Goal: Information Seeking & Learning: Learn about a topic

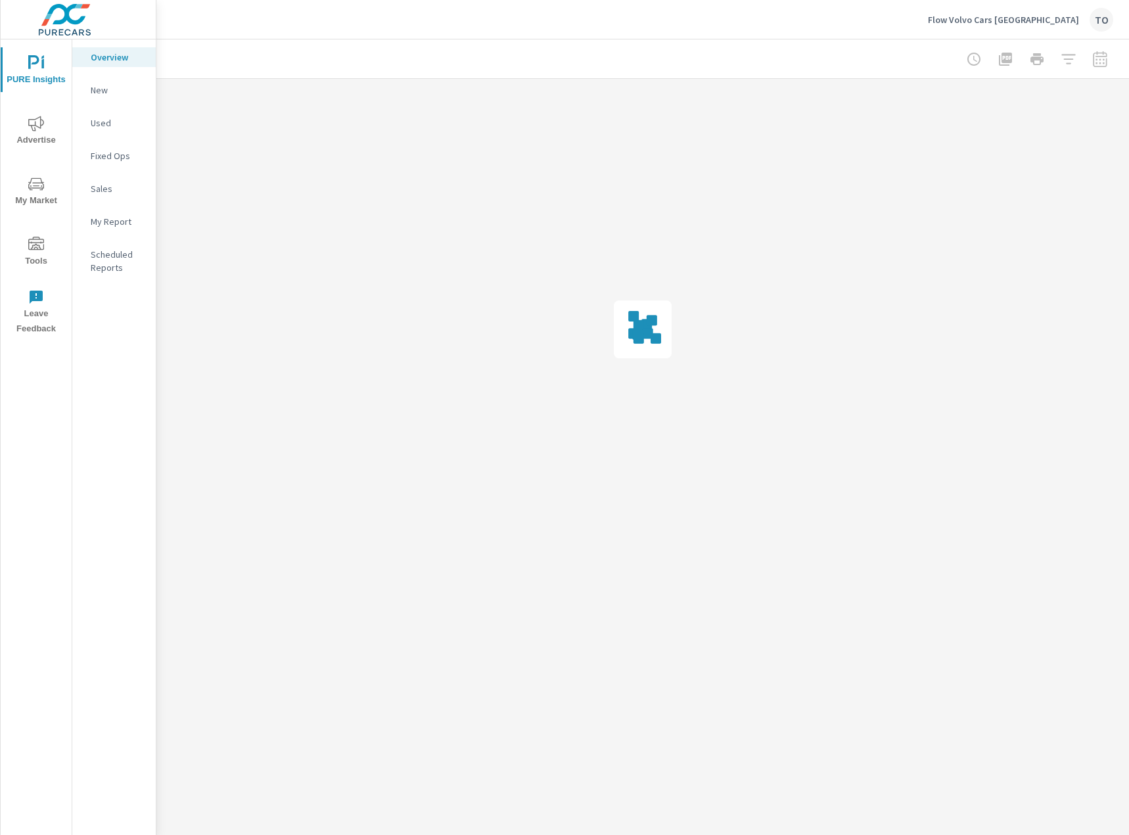
click at [46, 196] on span "My Market" at bounding box center [36, 192] width 63 height 32
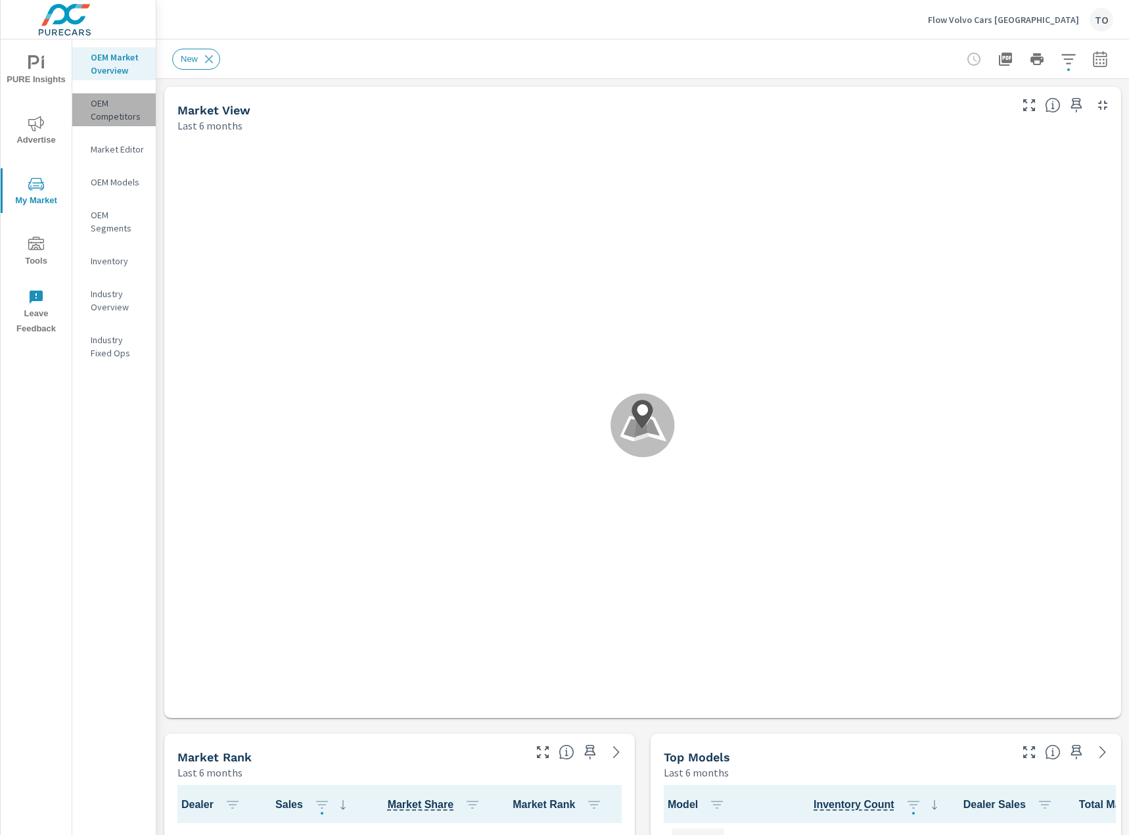
click at [129, 111] on p "OEM Competitors" at bounding box center [118, 110] width 55 height 26
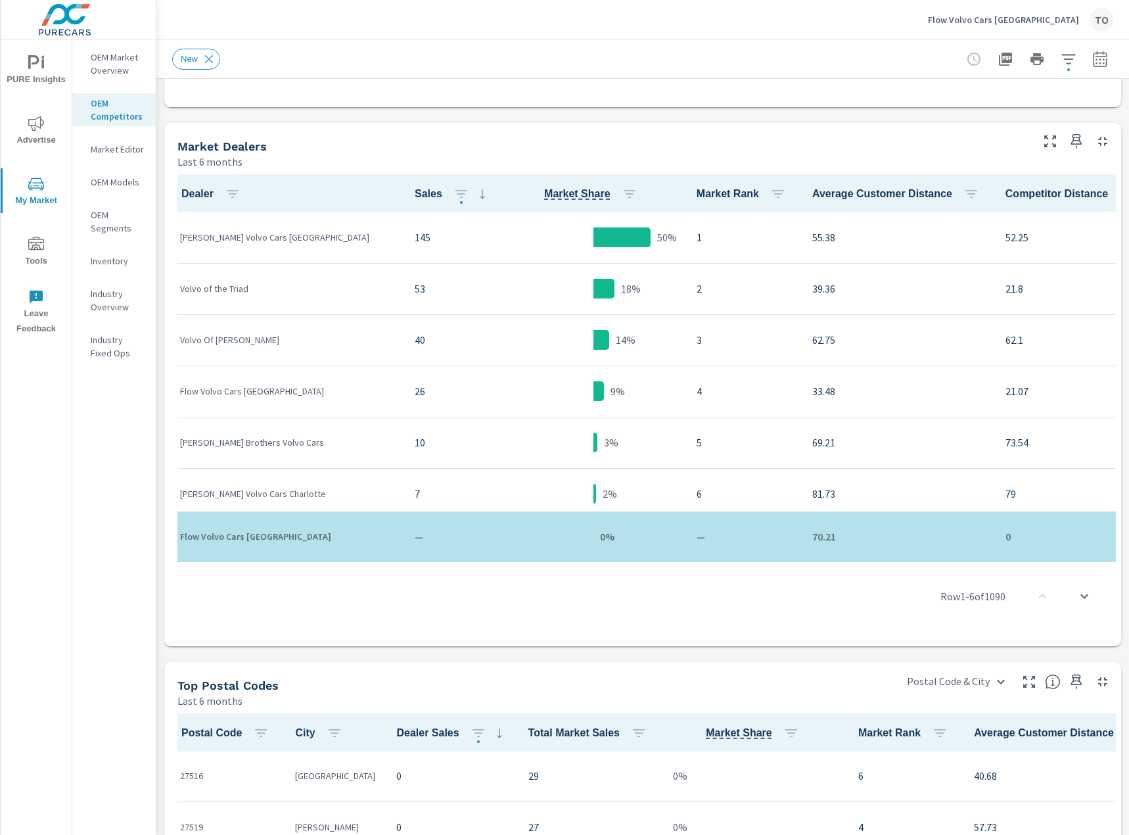
scroll to position [591, 0]
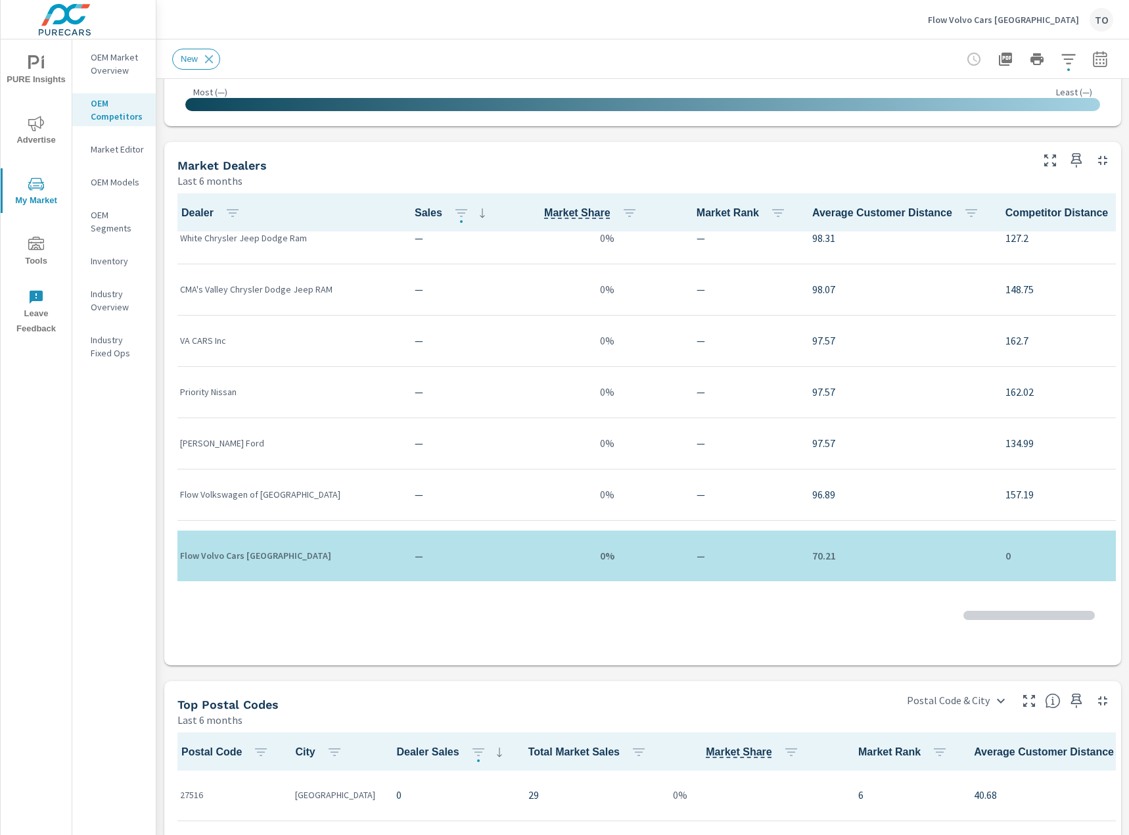
scroll to position [591, 0]
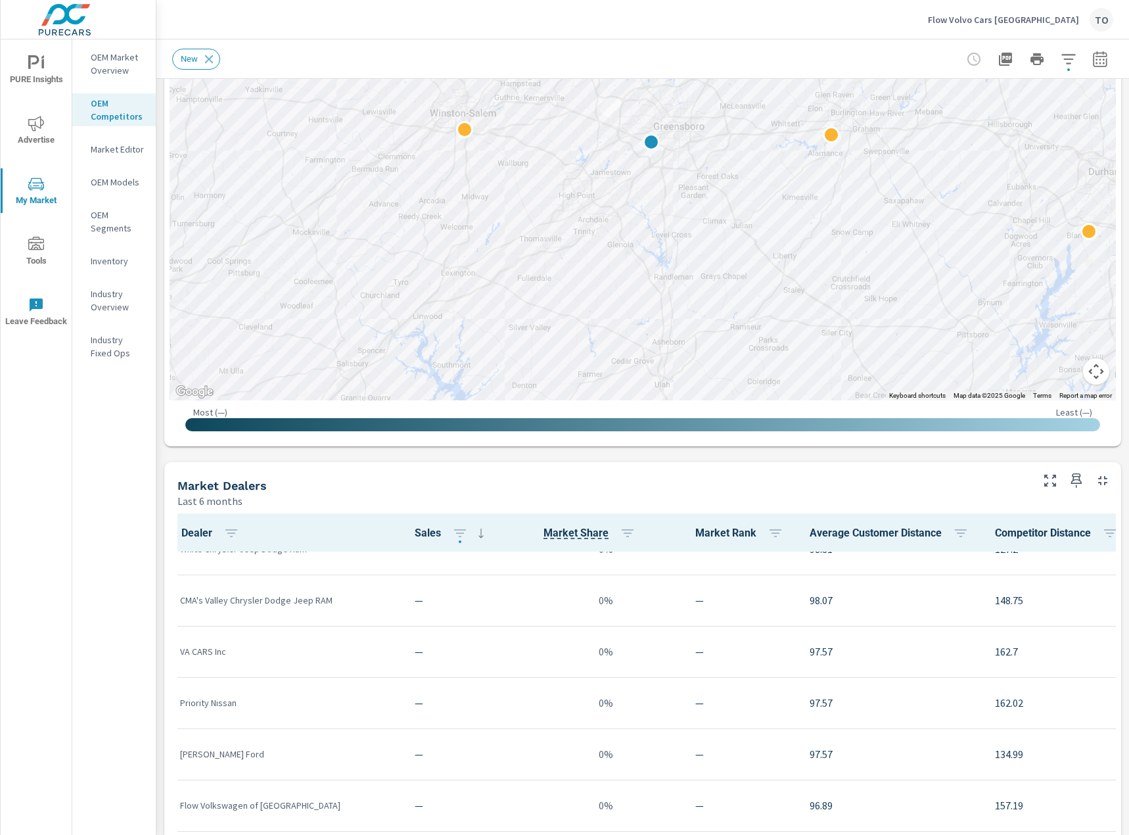
scroll to position [66, 0]
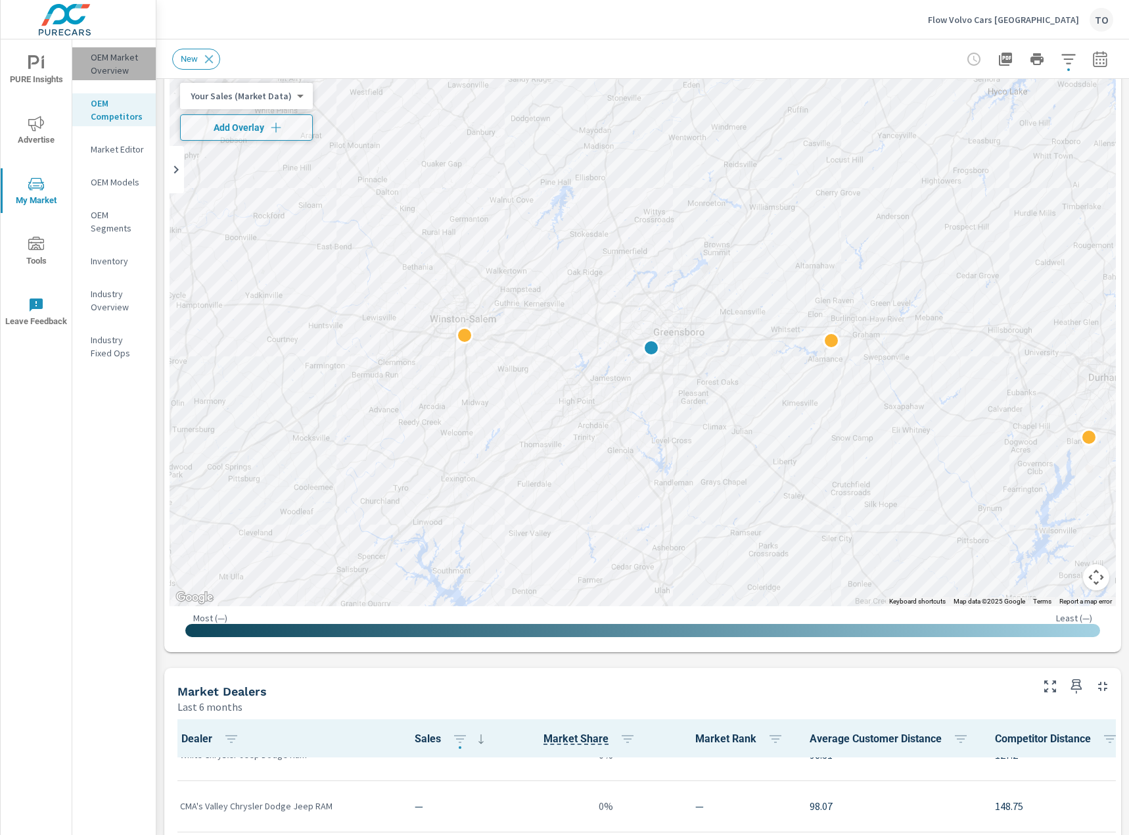
click at [116, 64] on p "OEM Market Overview" at bounding box center [118, 64] width 55 height 26
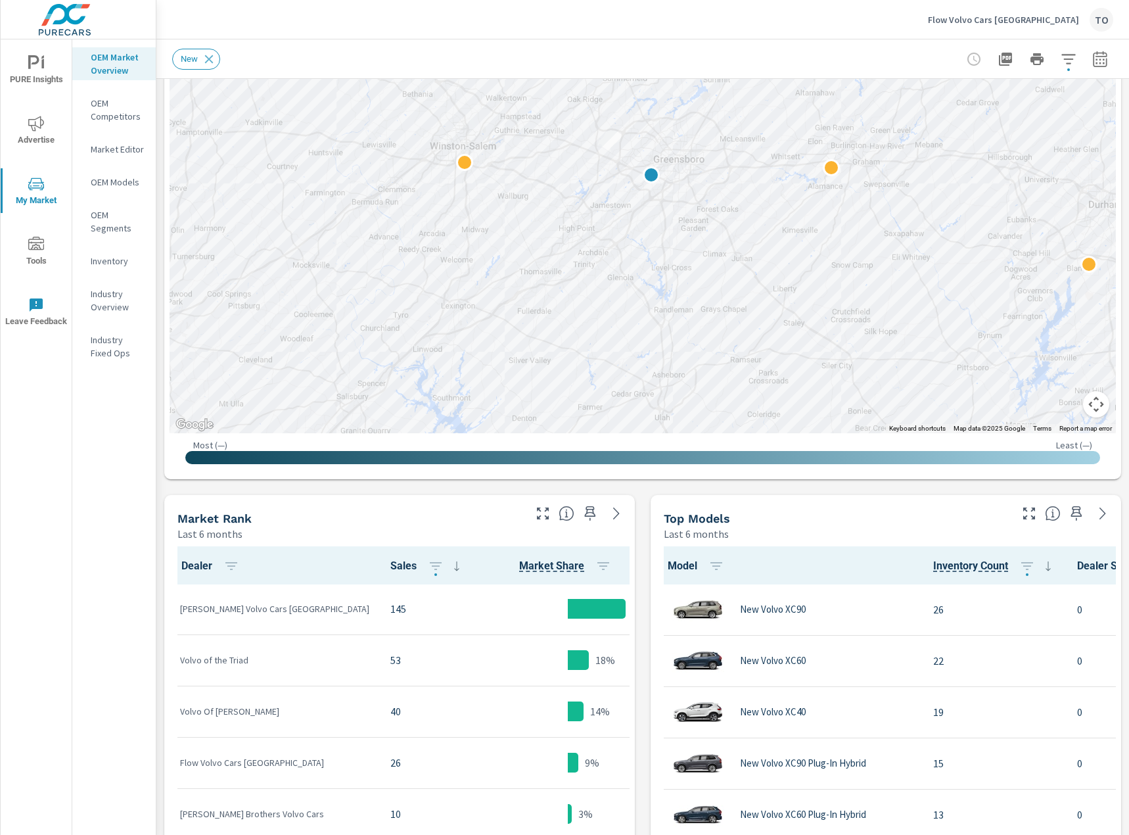
scroll to position [66, 0]
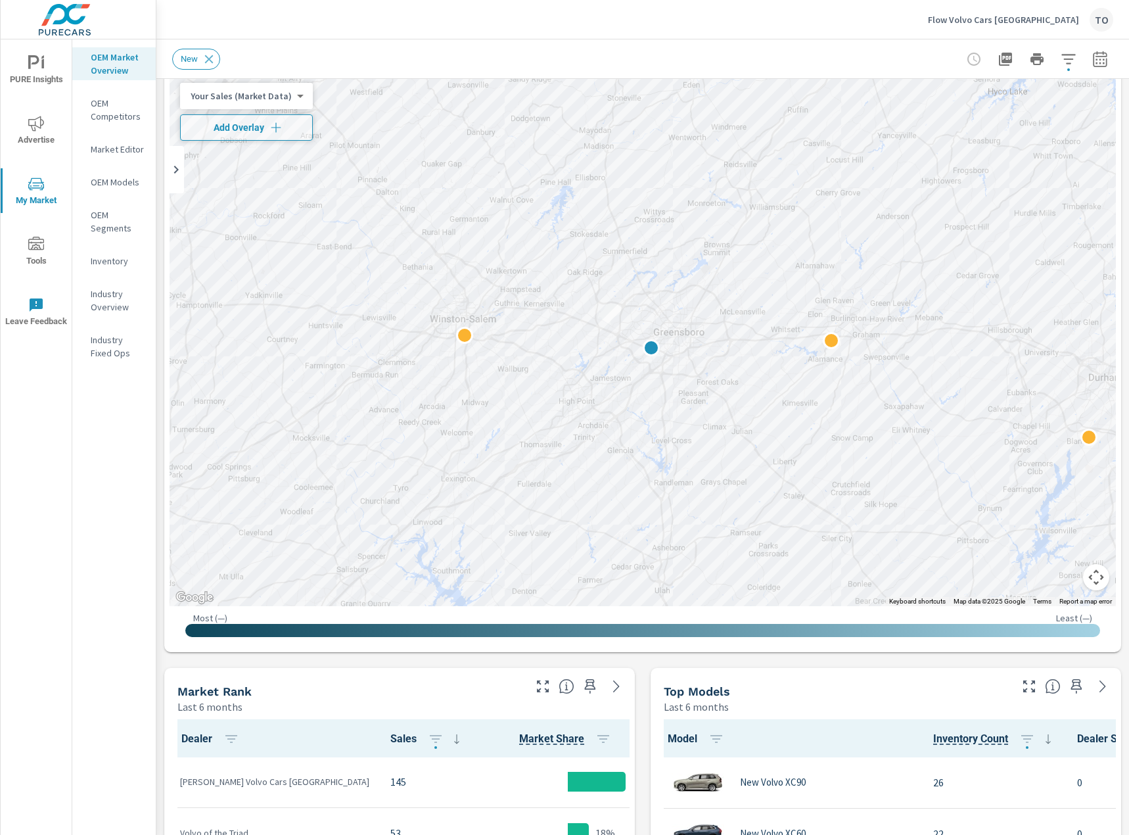
click at [1076, 62] on button "button" at bounding box center [1068, 59] width 26 height 26
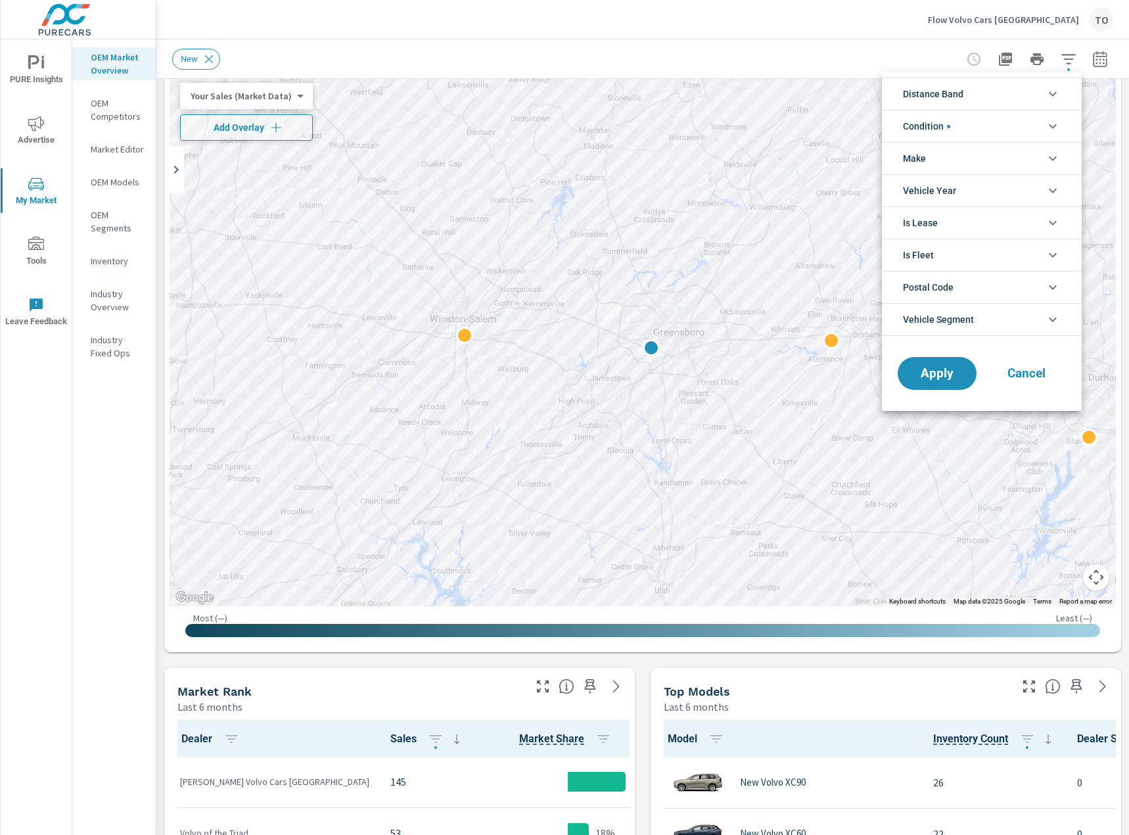
click at [988, 129] on li "Condition" at bounding box center [982, 126] width 200 height 32
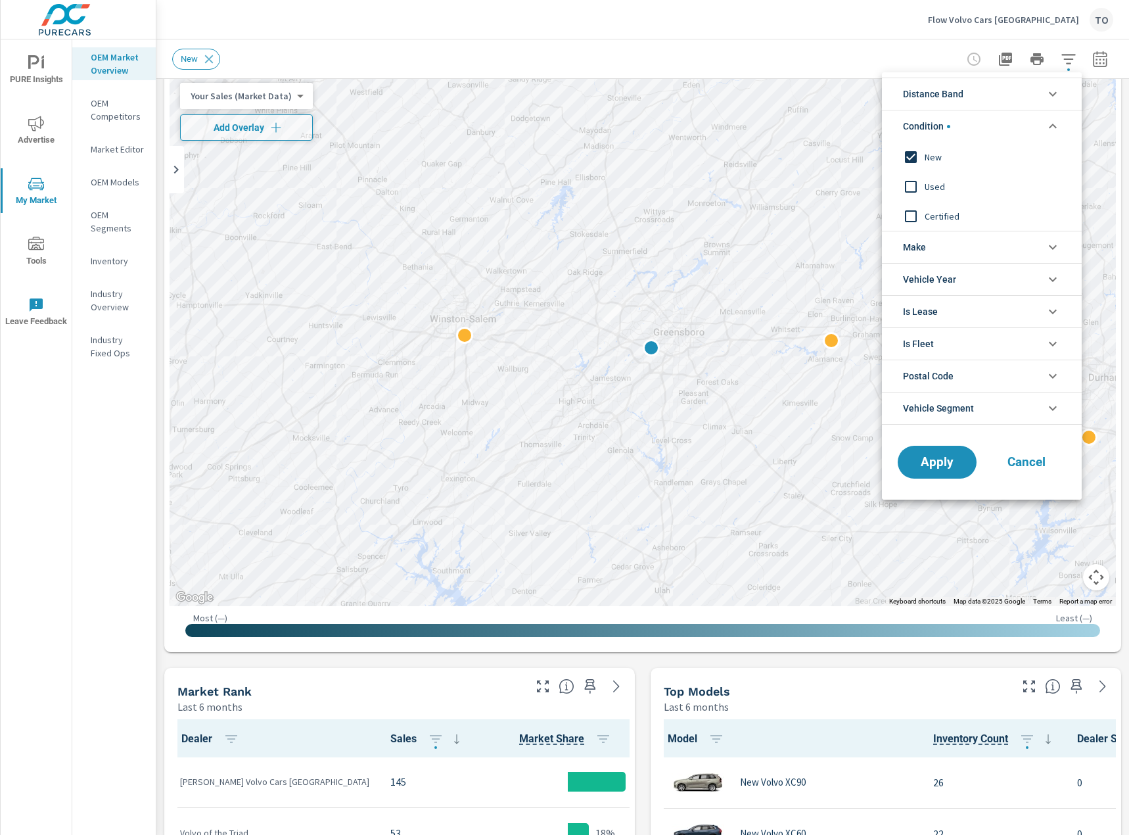
click at [988, 127] on li "Condition" at bounding box center [982, 126] width 200 height 32
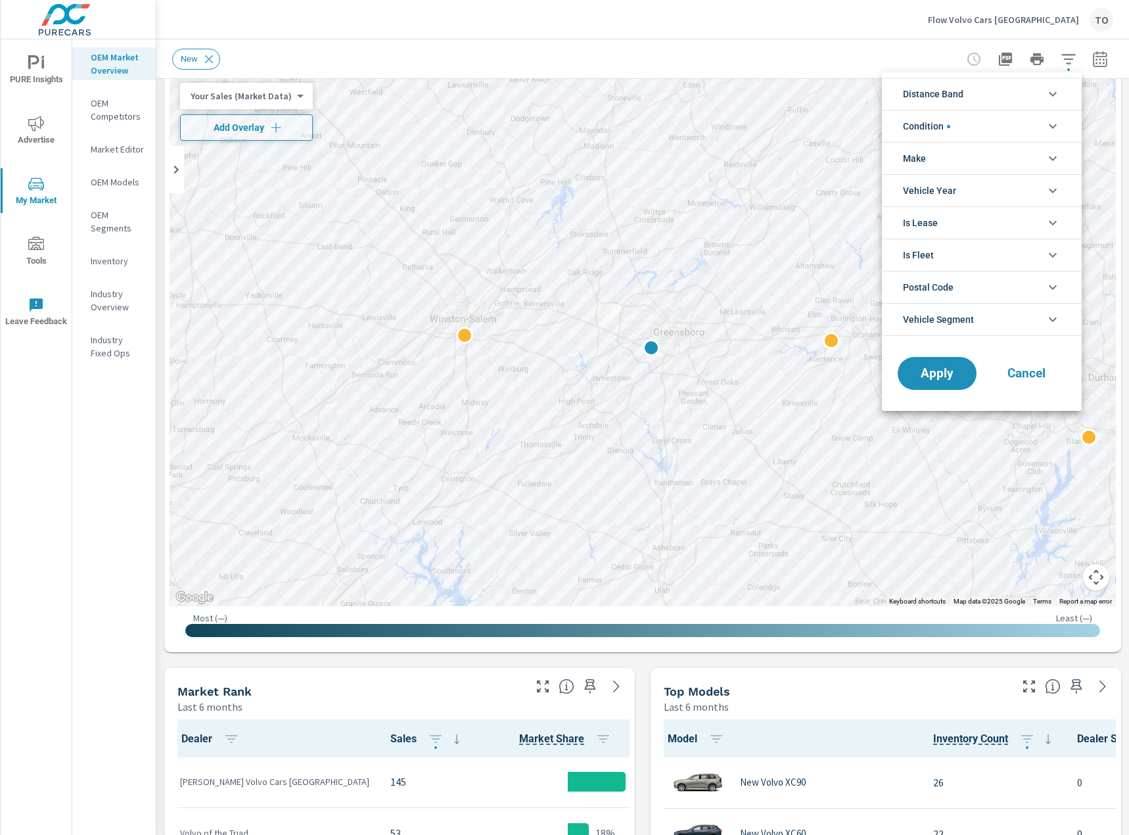
click at [982, 164] on li "Make" at bounding box center [982, 158] width 200 height 32
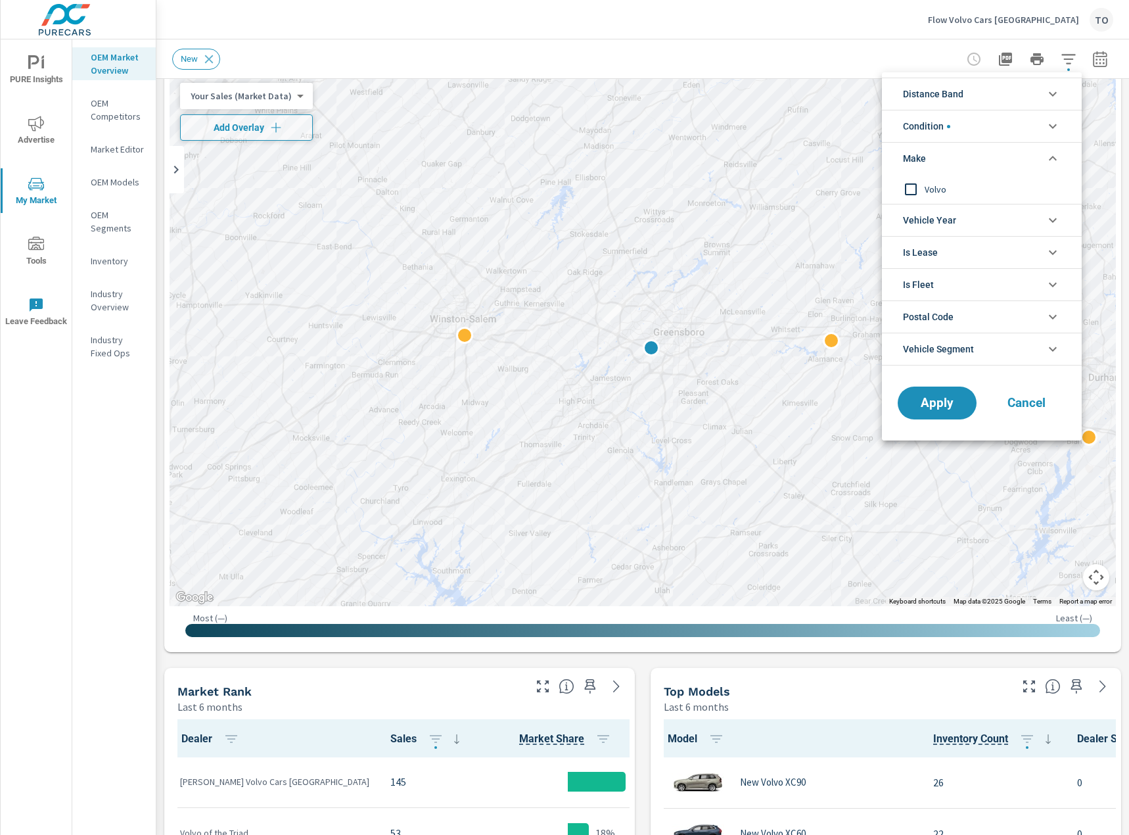
click at [982, 160] on li "Make" at bounding box center [982, 158] width 200 height 32
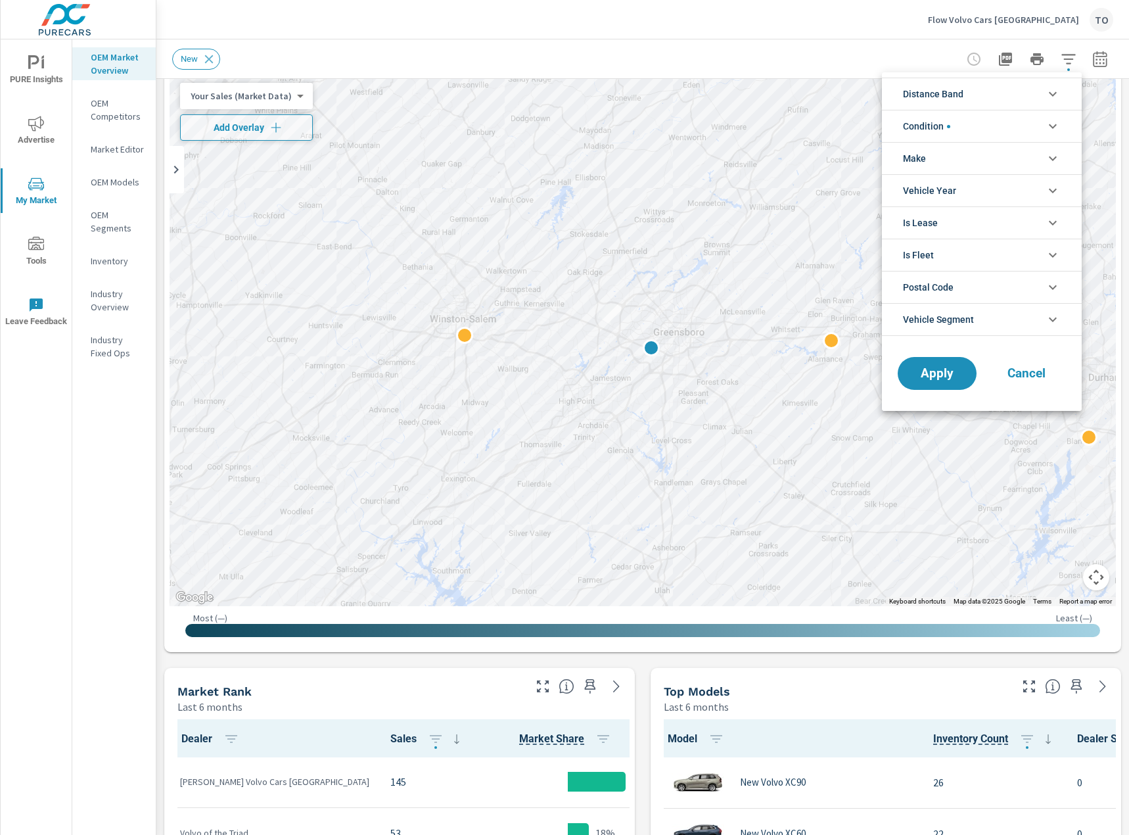
click at [156, 32] on div at bounding box center [564, 417] width 1129 height 835
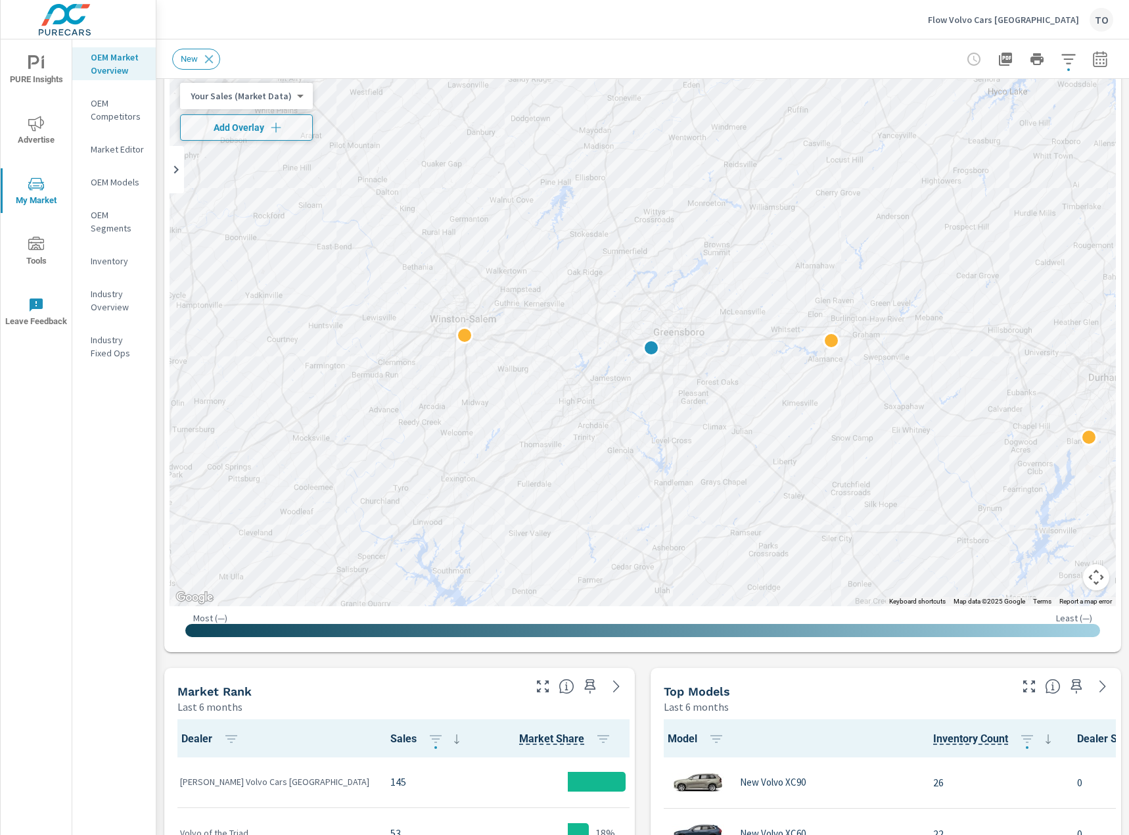
click at [127, 175] on p "OEM Models" at bounding box center [118, 181] width 55 height 13
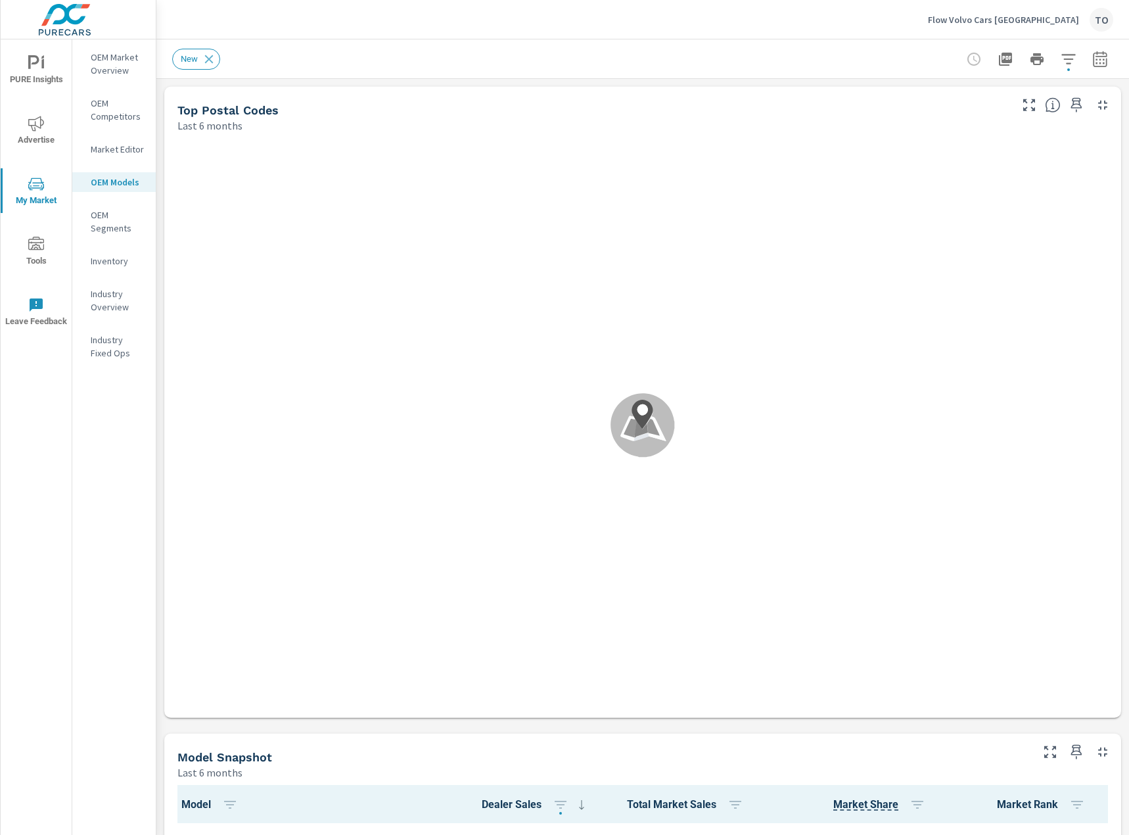
scroll to position [1, 0]
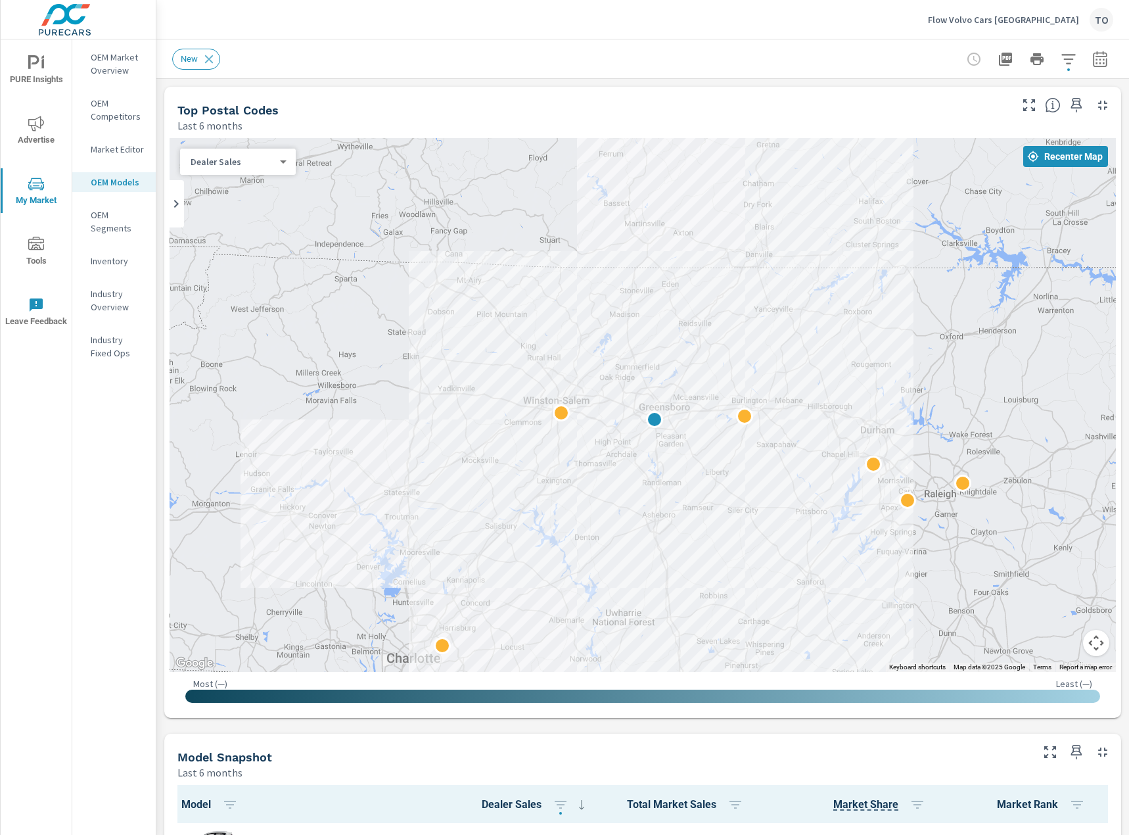
scroll to position [395, 0]
click at [1063, 58] on icon "button" at bounding box center [1069, 59] width 16 height 16
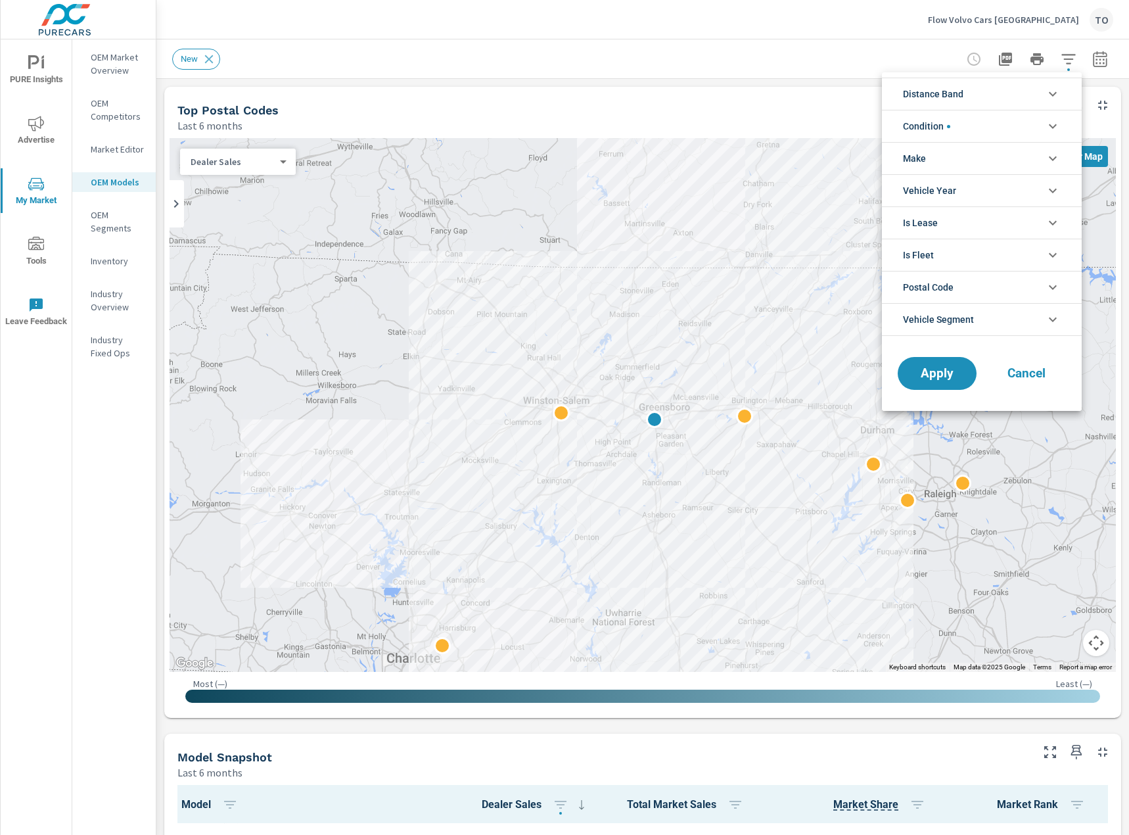
click at [965, 158] on li "Make" at bounding box center [982, 158] width 200 height 32
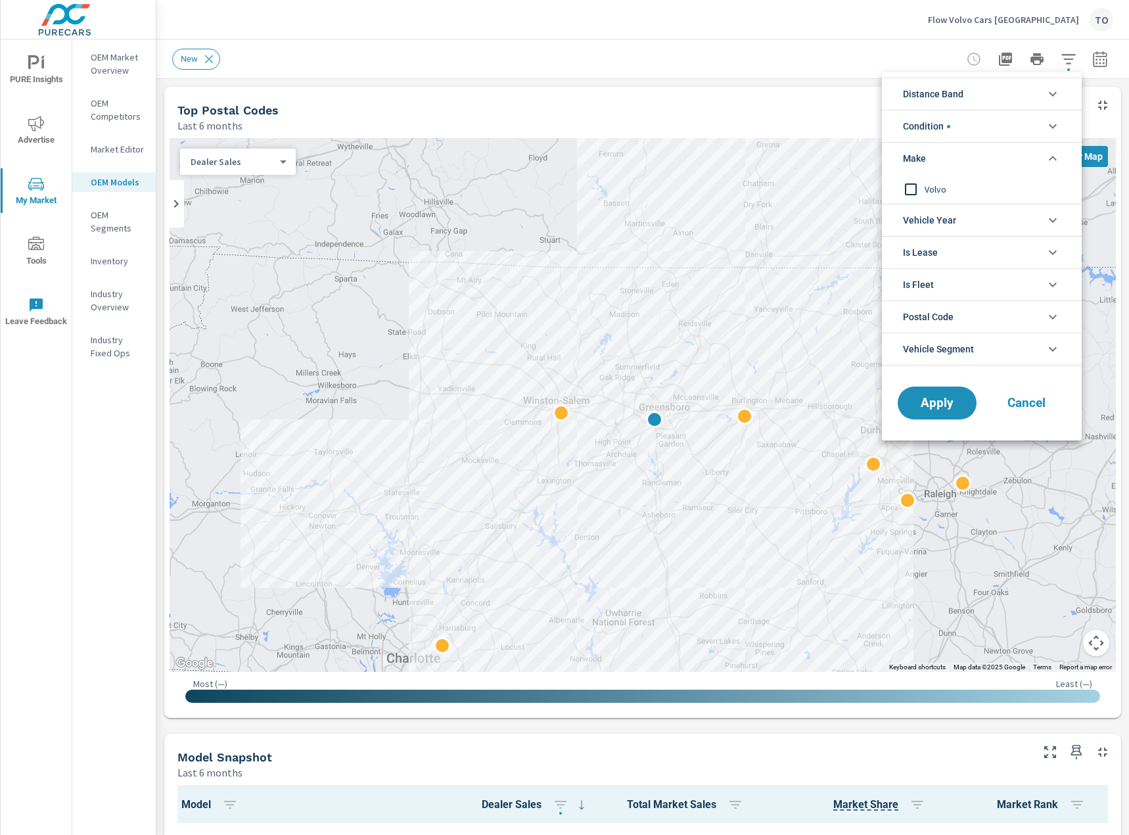
click at [965, 158] on li "Make" at bounding box center [982, 158] width 200 height 32
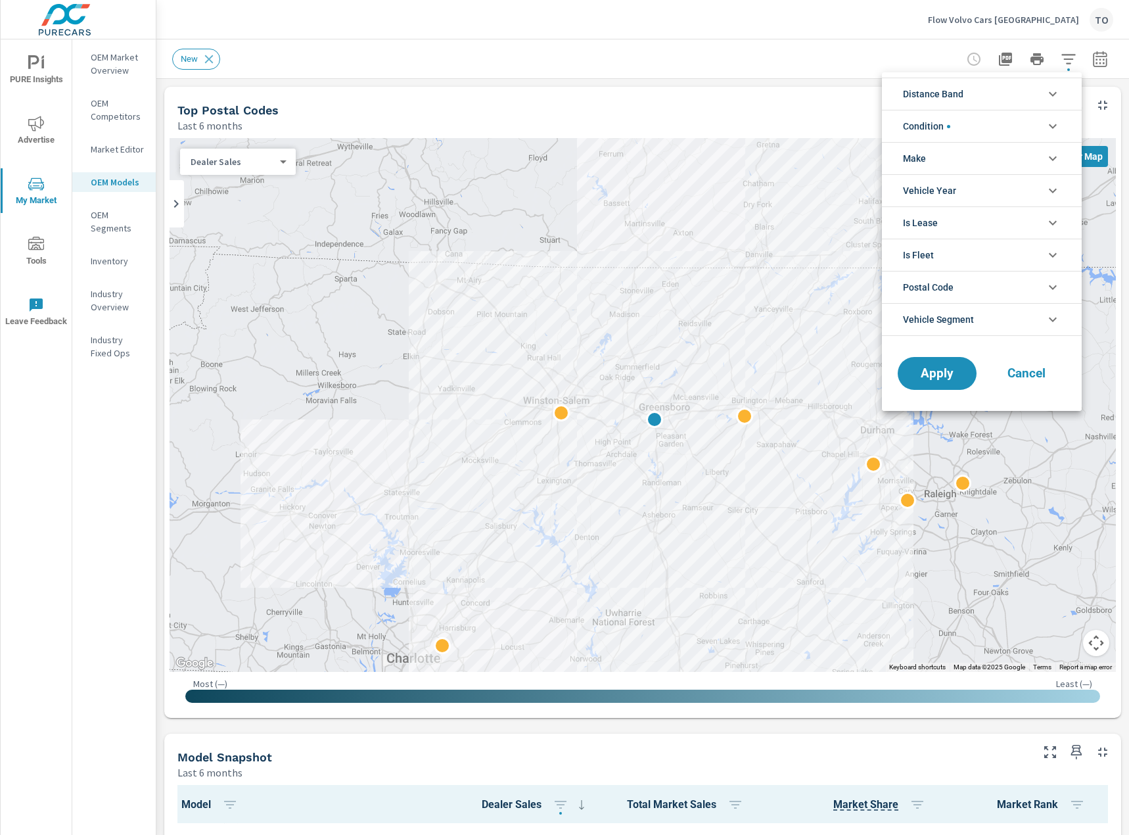
click at [965, 135] on li "Condition" at bounding box center [982, 126] width 200 height 32
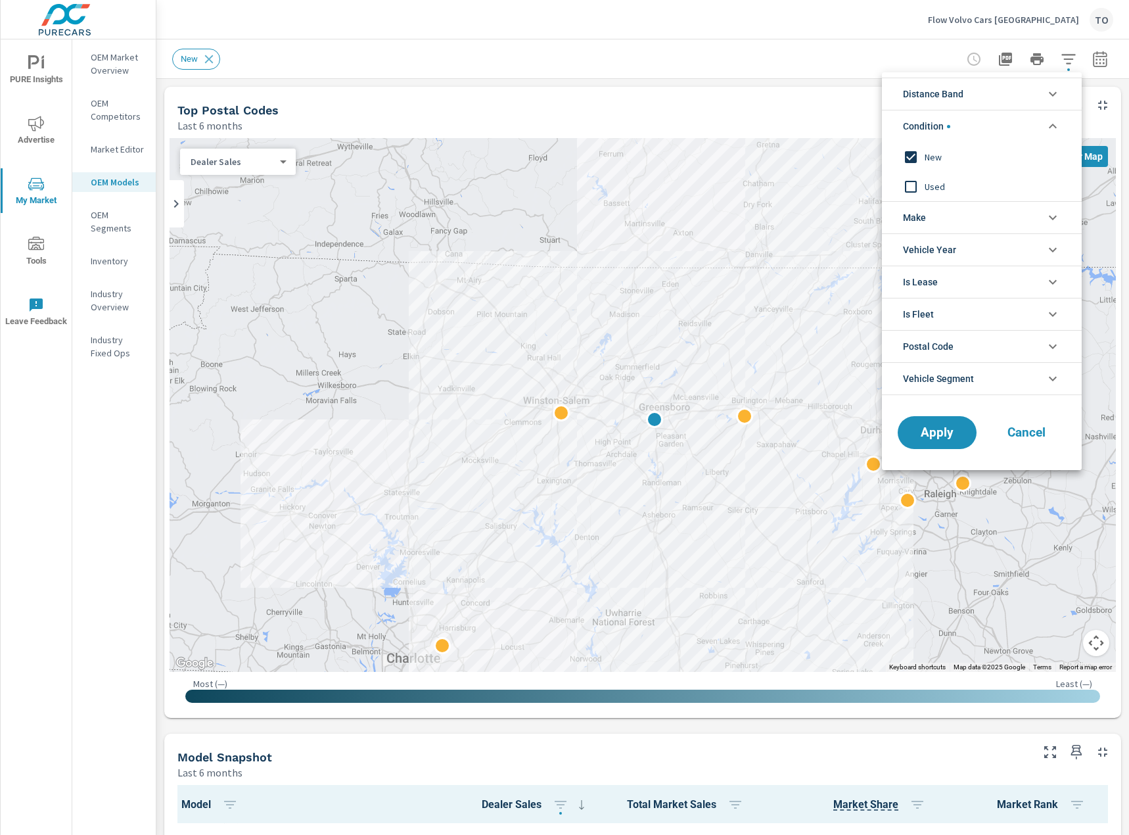
click at [965, 135] on li "Condition" at bounding box center [982, 126] width 200 height 32
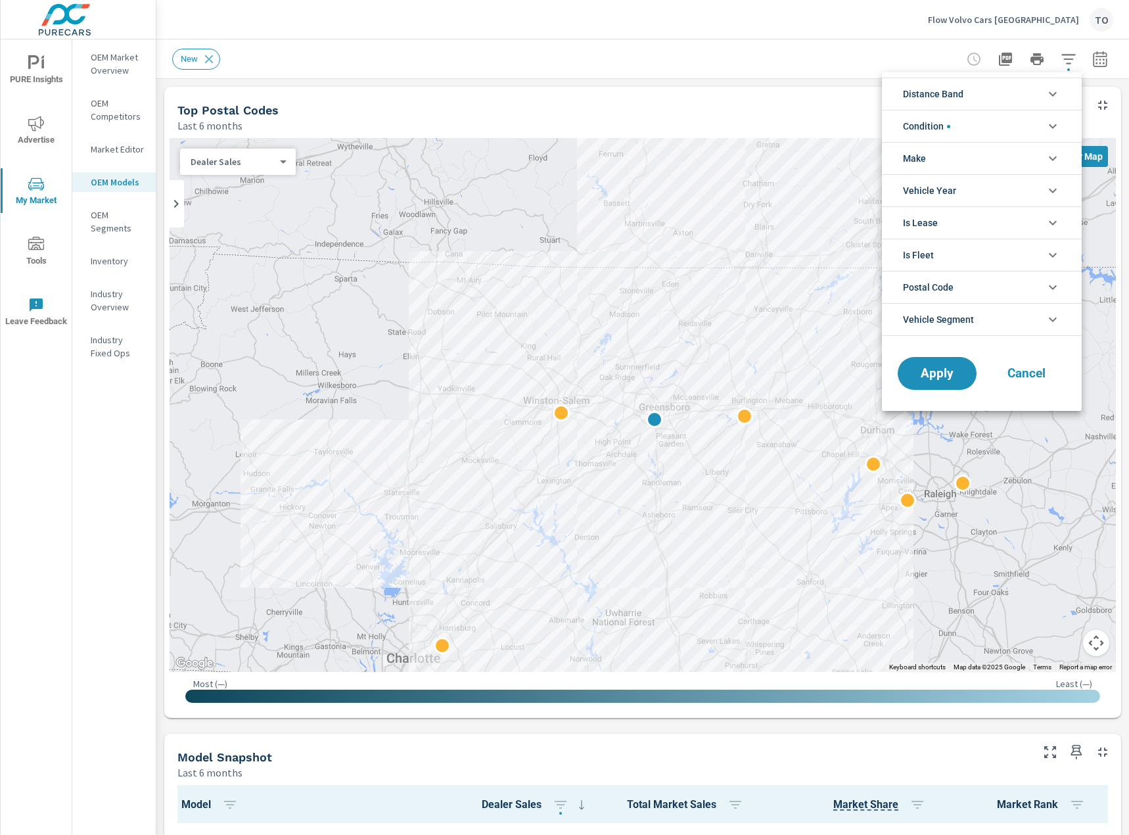
click at [99, 229] on div at bounding box center [564, 417] width 1129 height 835
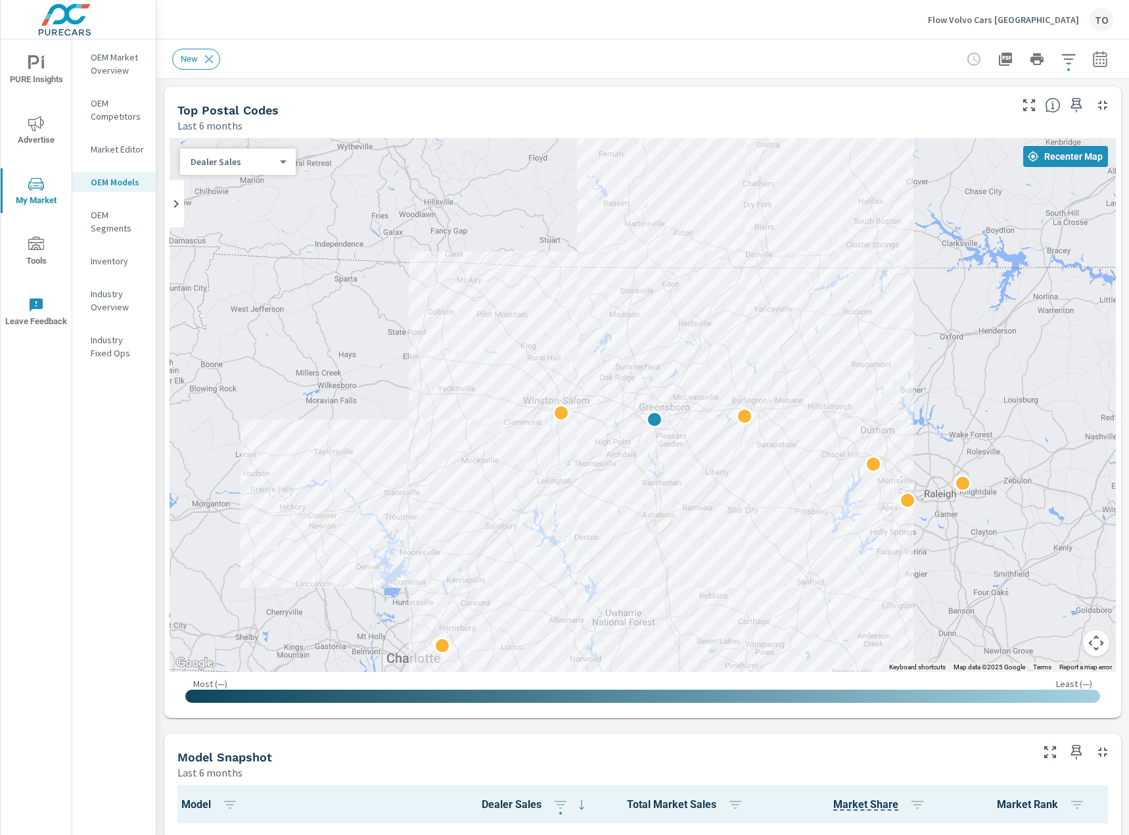
click at [107, 223] on div "Distance Band 0-10 10-20 20-30 30-40 40-50 50-60 Condition New Used Make Volvo …" at bounding box center [564, 417] width 1129 height 835
click at [112, 296] on p "Industry Overview" at bounding box center [118, 300] width 55 height 26
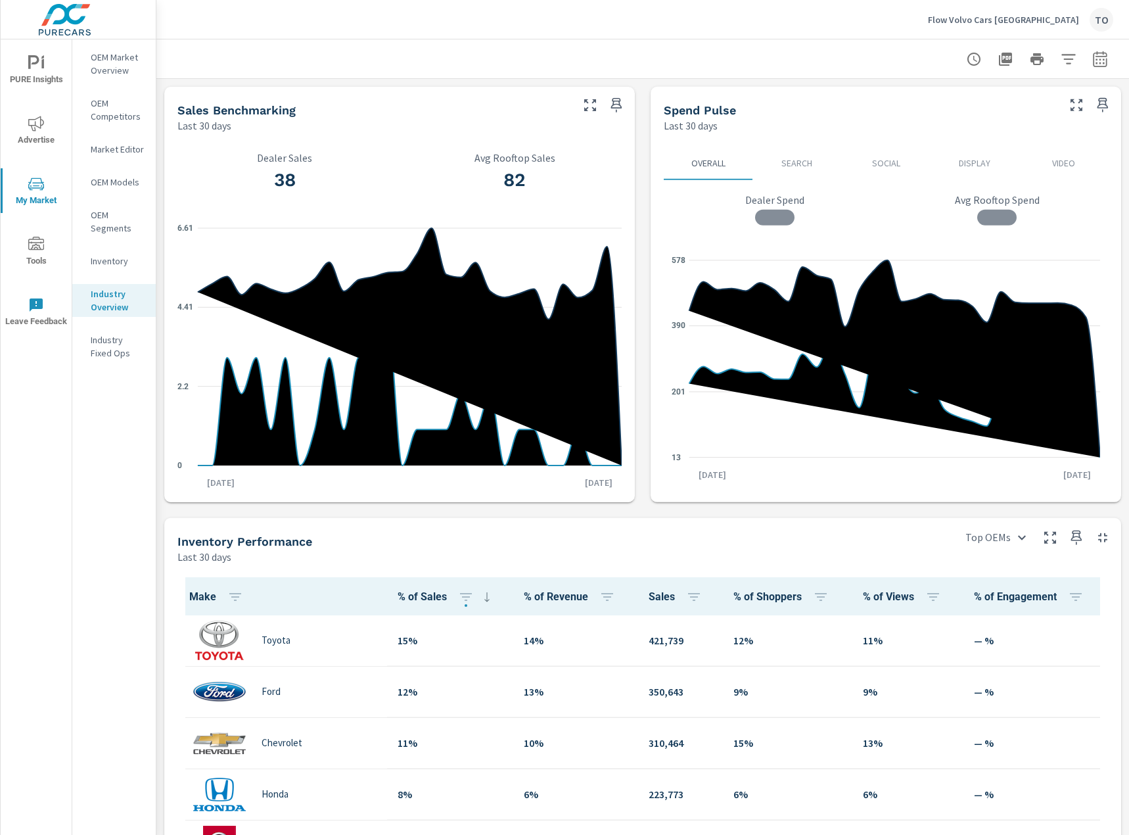
scroll to position [1, 0]
click at [118, 64] on p "OEM Market Overview" at bounding box center [118, 64] width 55 height 26
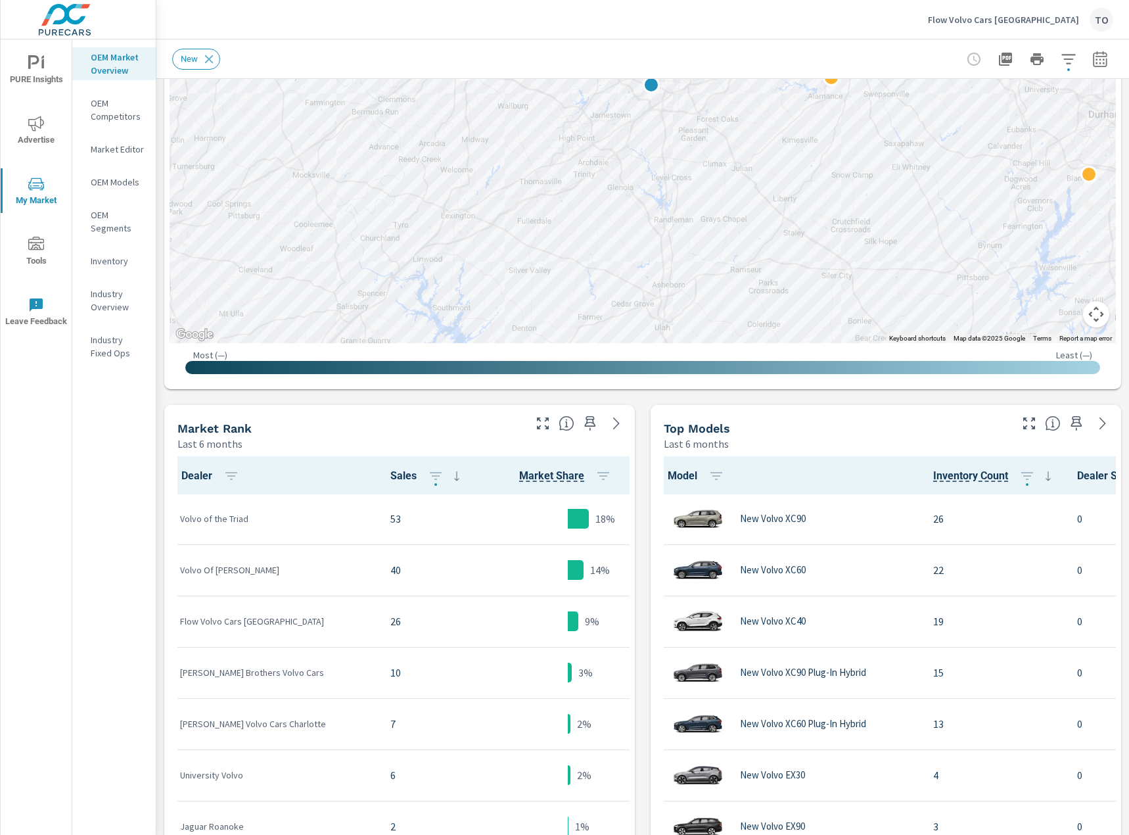
scroll to position [122, 0]
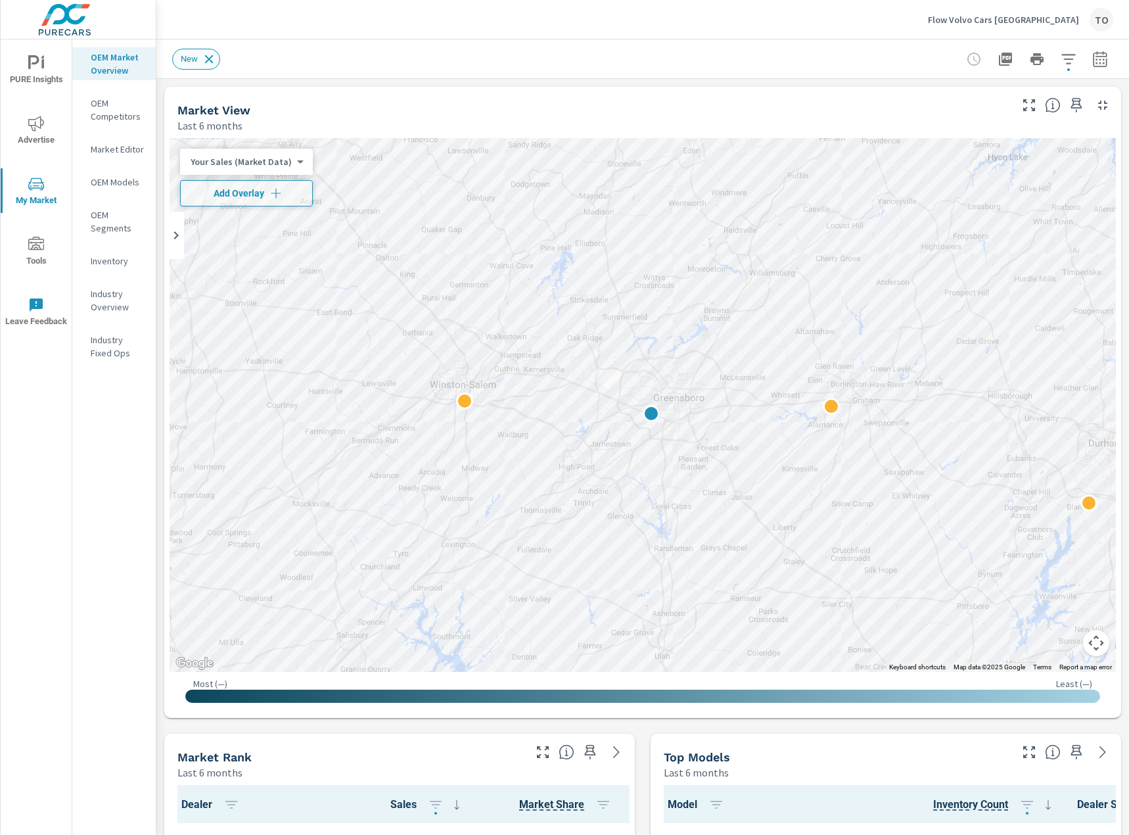
click at [207, 53] on icon at bounding box center [209, 59] width 14 height 14
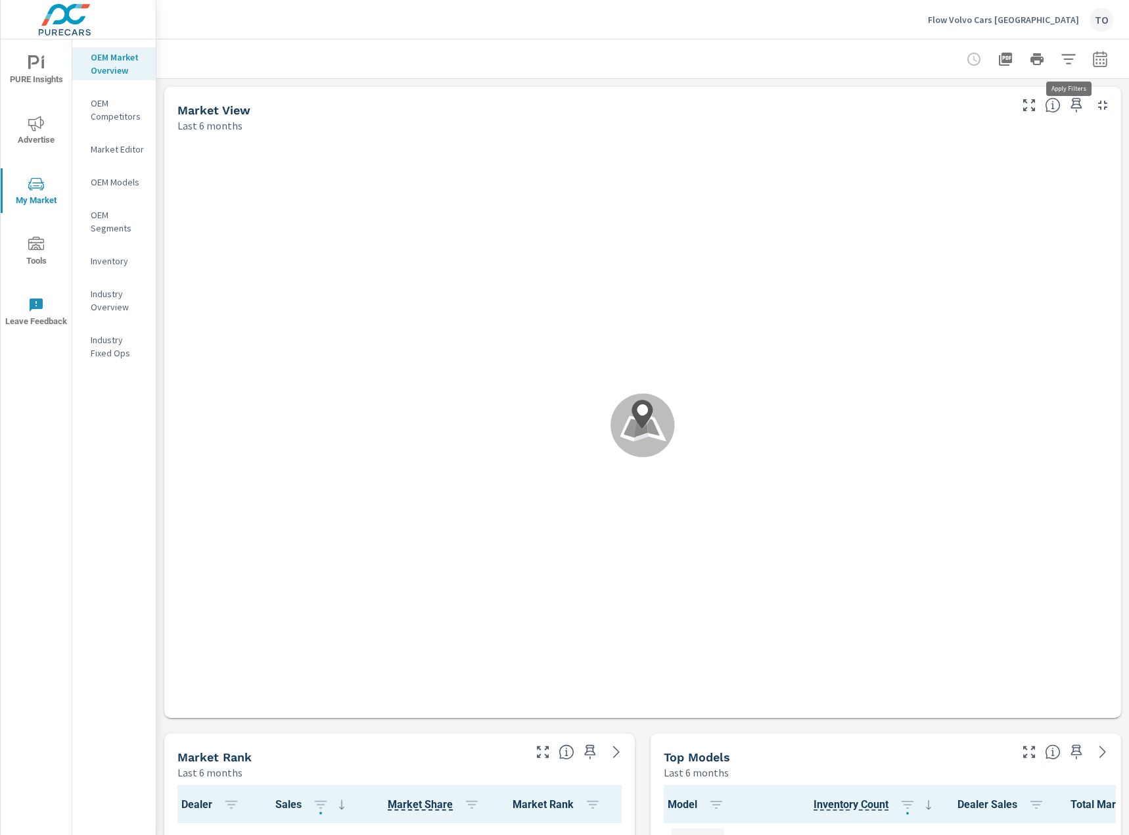
click at [1069, 61] on icon "button" at bounding box center [1069, 59] width 16 height 16
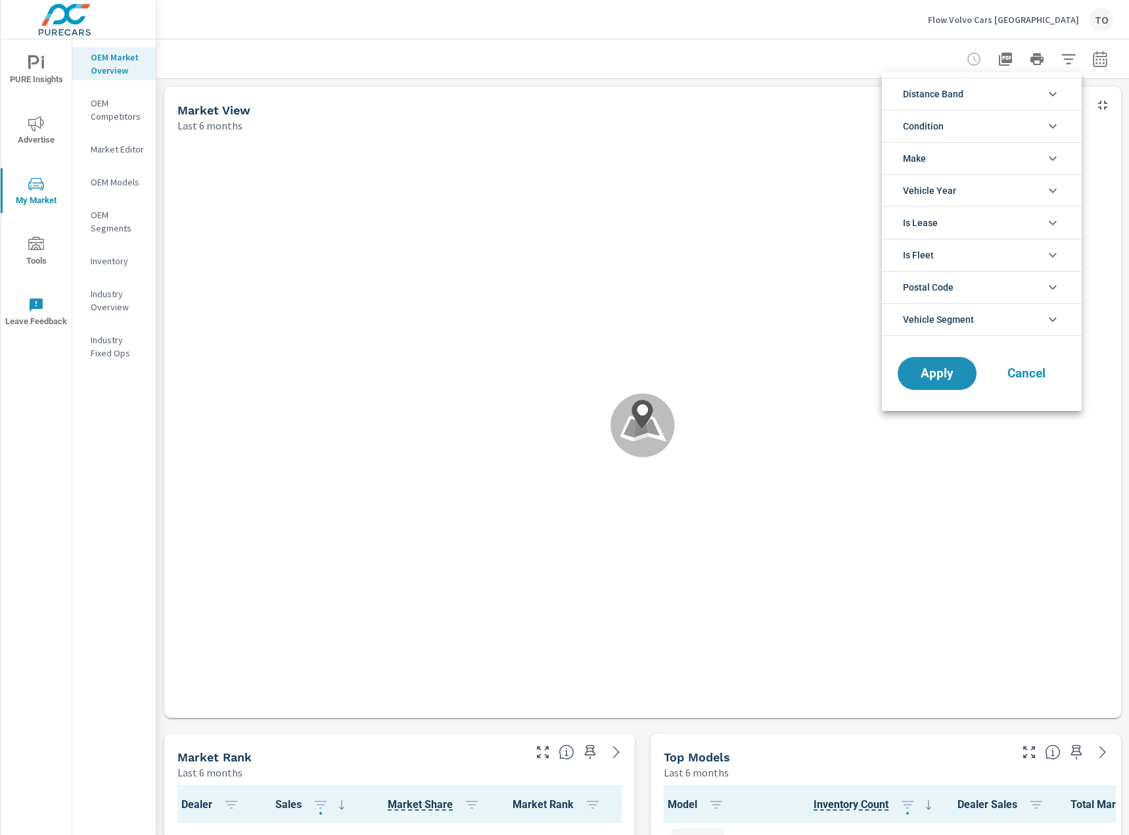
click at [993, 98] on li "Distance Band" at bounding box center [982, 94] width 200 height 32
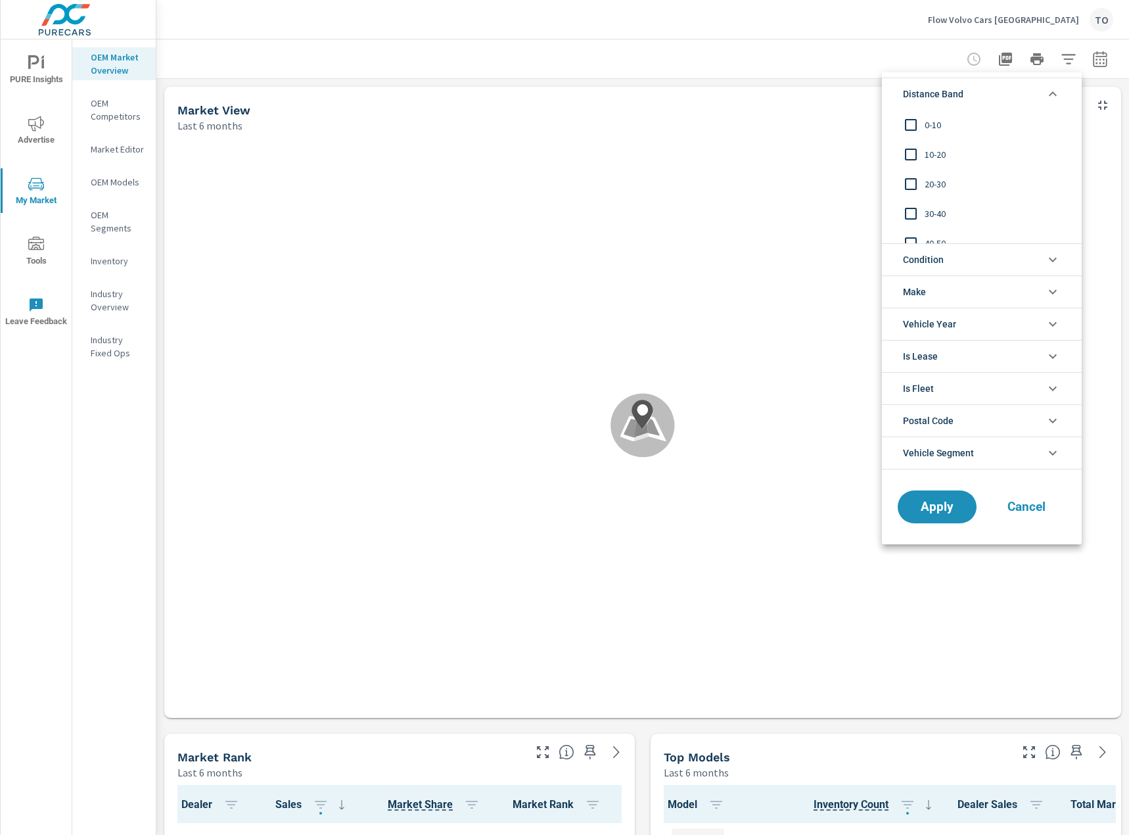
click at [993, 93] on li "Distance Band" at bounding box center [982, 94] width 200 height 32
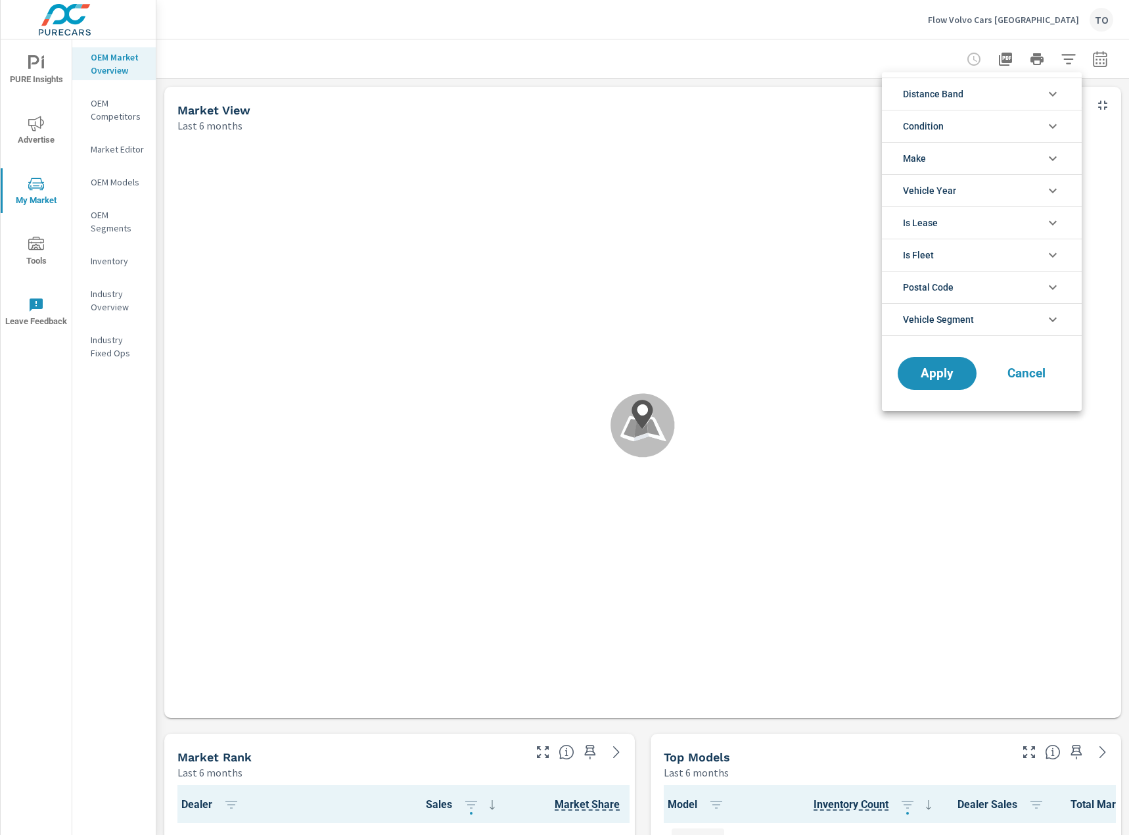
scroll to position [1, 0]
click at [988, 164] on li "Make" at bounding box center [982, 158] width 200 height 32
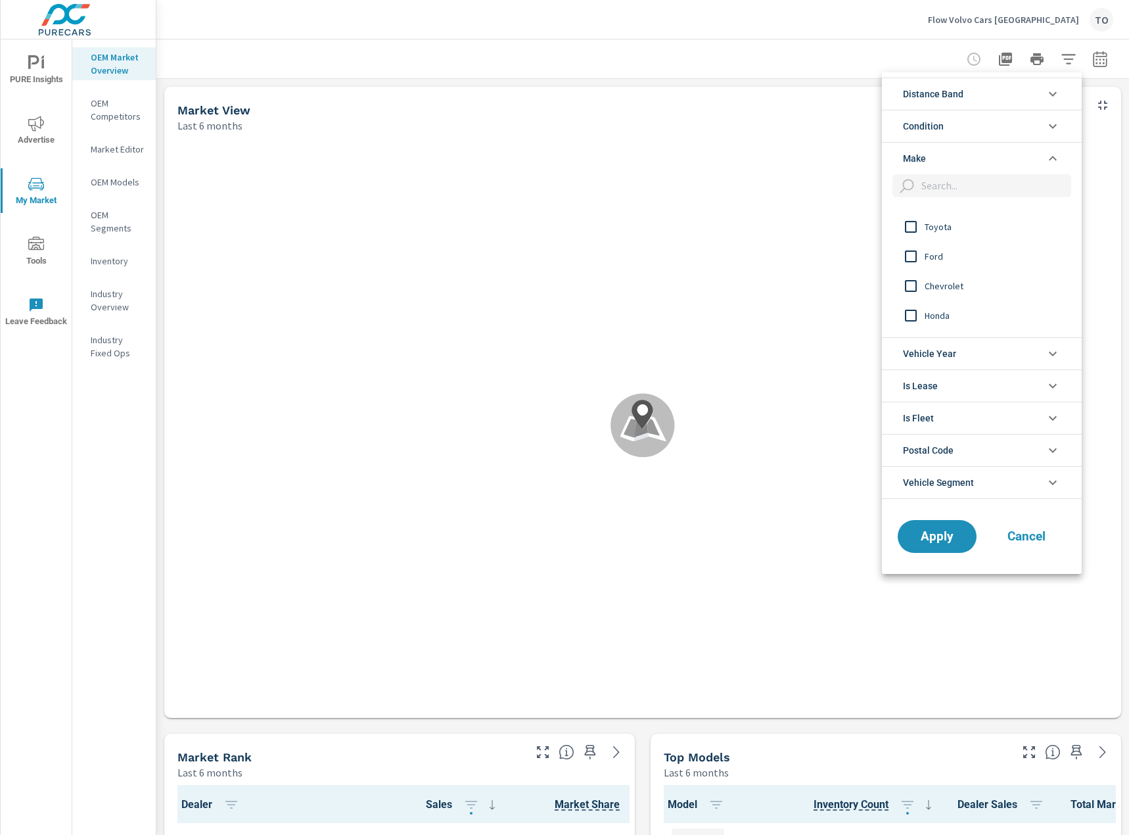
scroll to position [0, 0]
click at [469, 87] on div at bounding box center [564, 417] width 1129 height 835
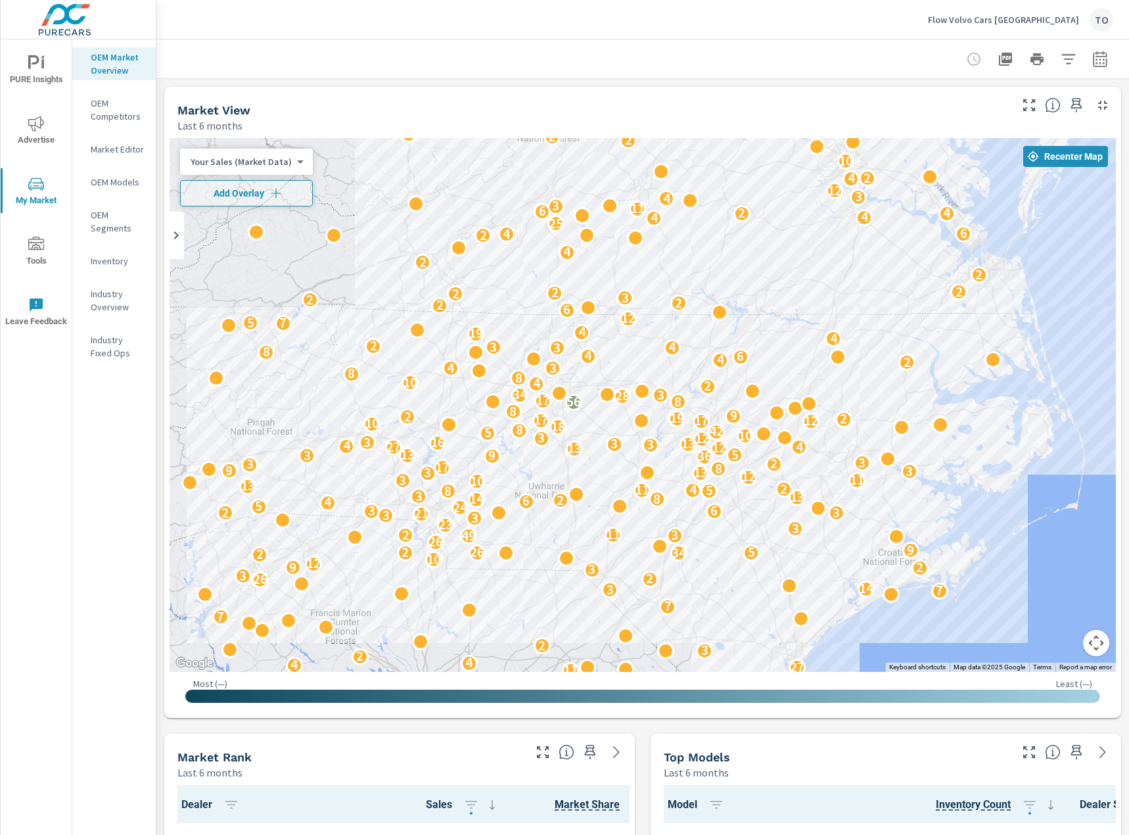
click at [1061, 55] on icon "button" at bounding box center [1069, 59] width 16 height 16
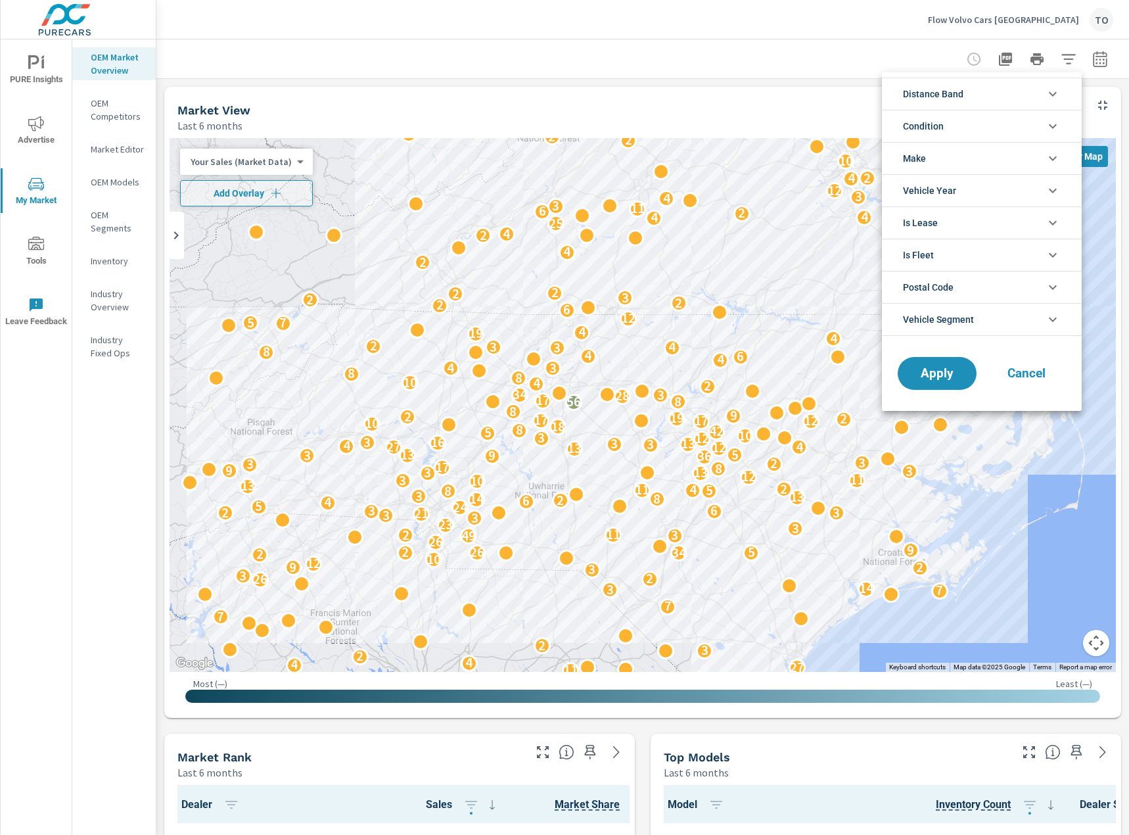
click at [970, 95] on li "Distance Band" at bounding box center [982, 94] width 200 height 32
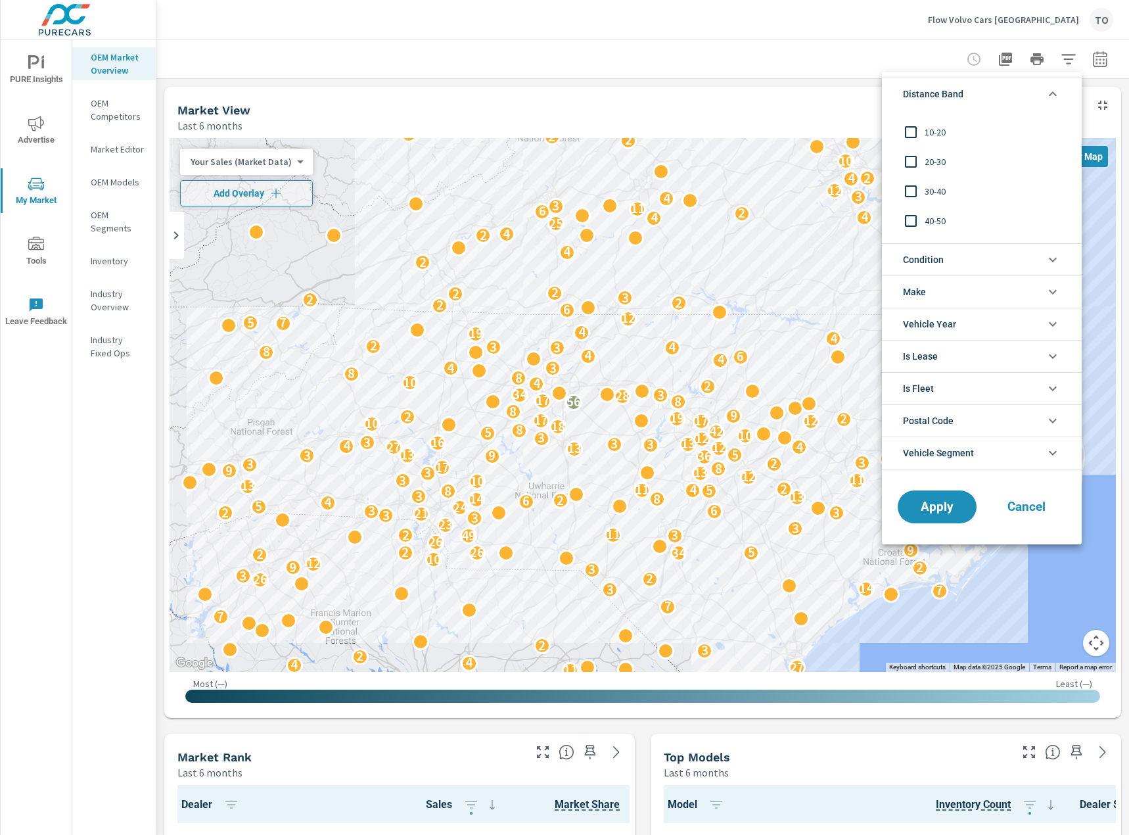
scroll to position [44, 0]
click at [968, 93] on li "Distance Band" at bounding box center [982, 94] width 200 height 32
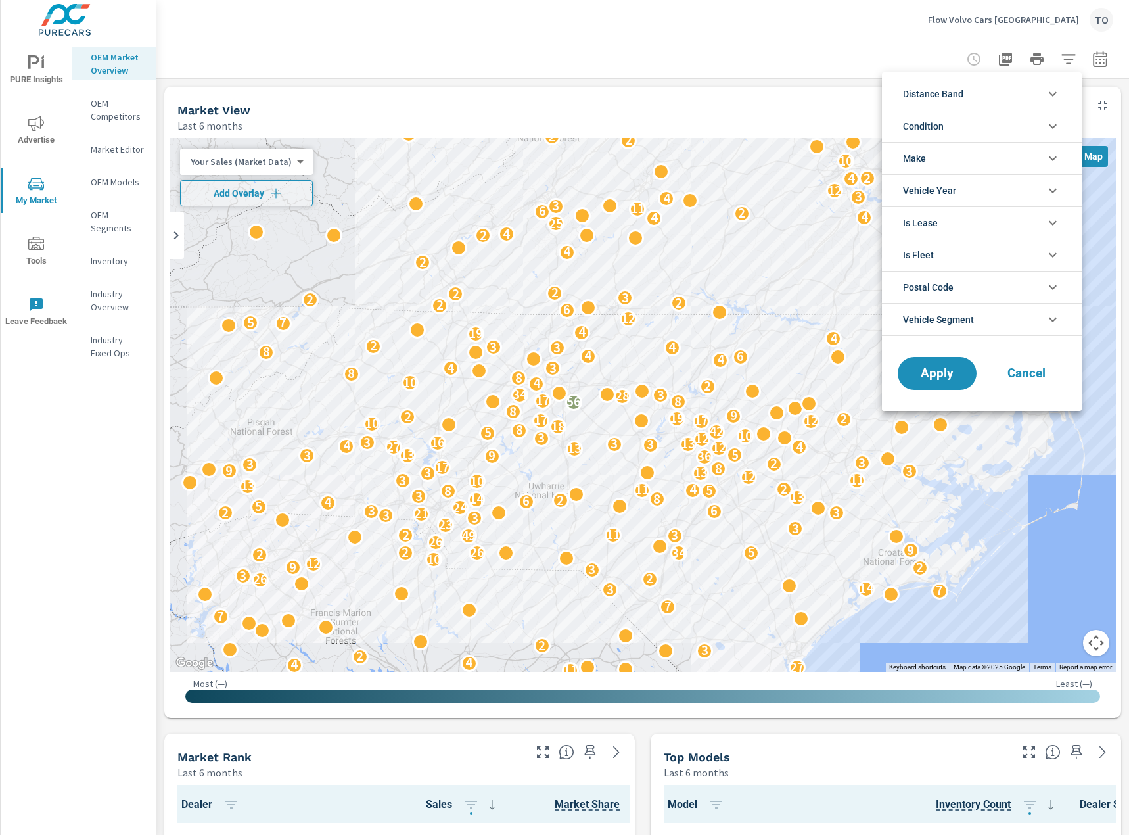
click at [655, 34] on div at bounding box center [564, 417] width 1129 height 835
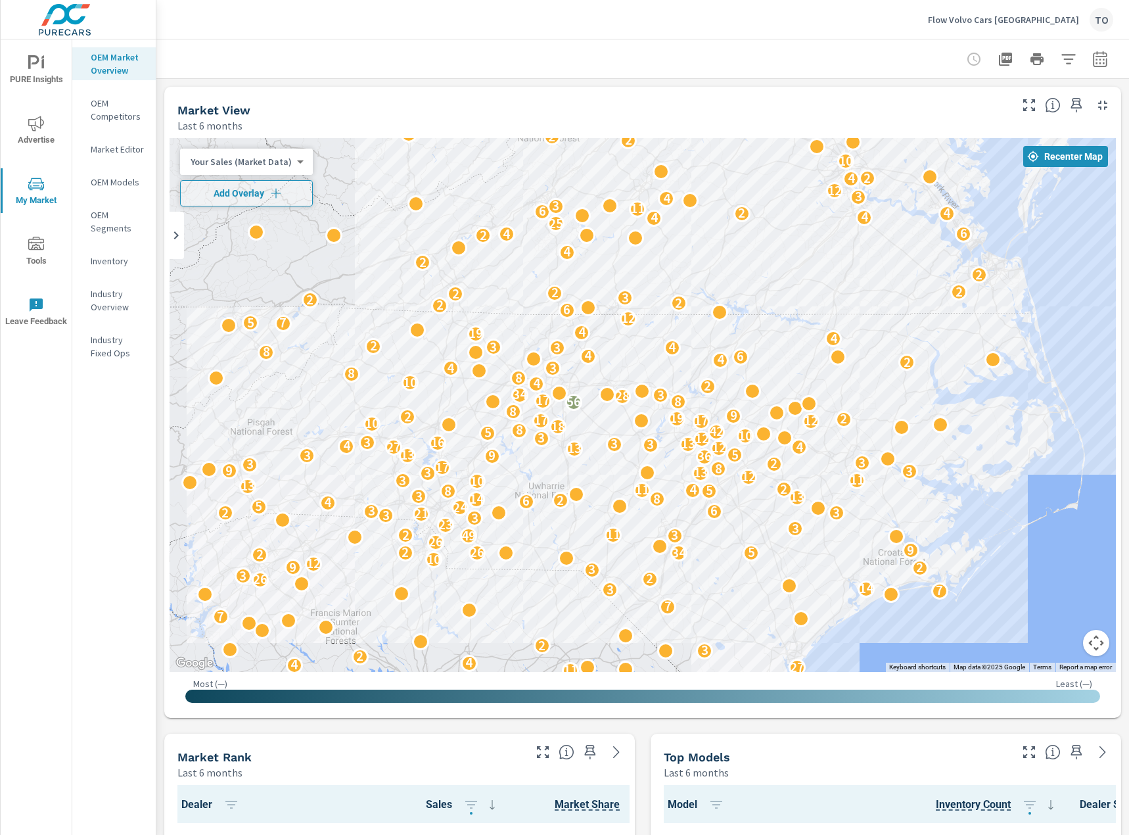
click at [273, 160] on body "PURE Insights Advertise My Market Tools Leave Feedback OEM Market Overview OEM …" at bounding box center [564, 417] width 1129 height 835
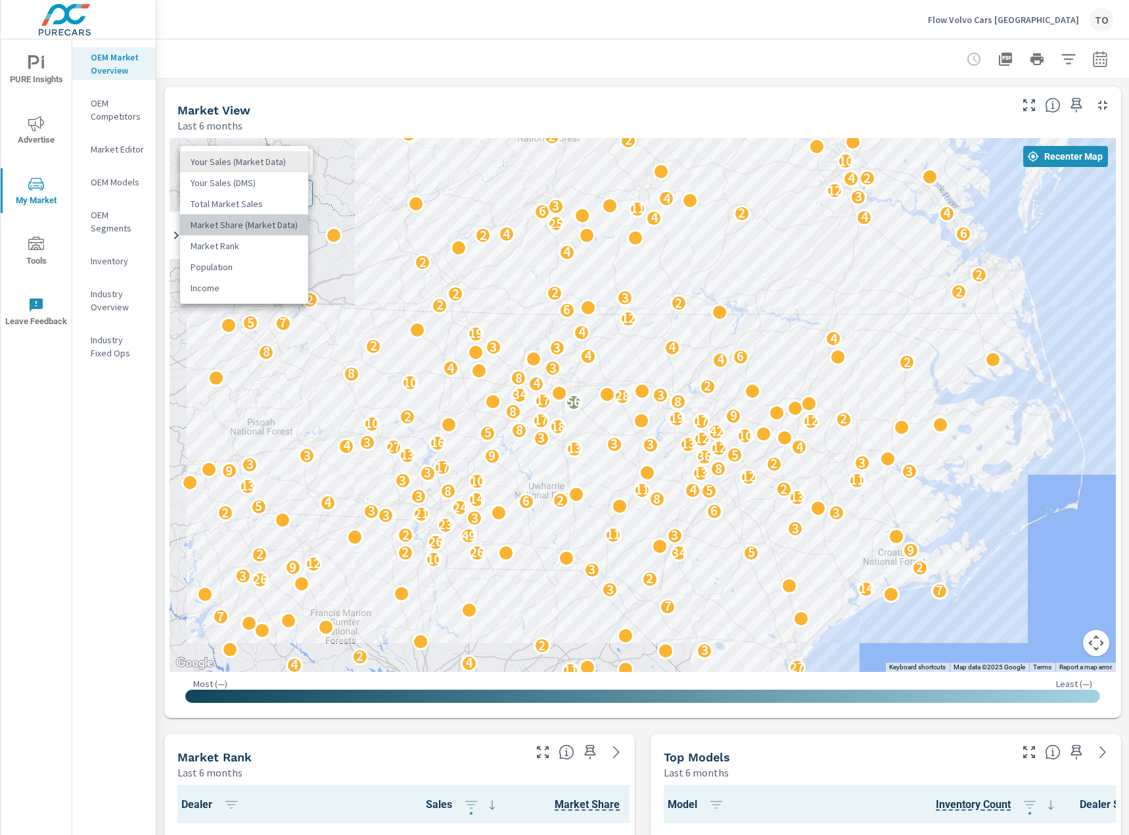
click at [281, 221] on li "Market Share (Market Data)" at bounding box center [244, 224] width 128 height 21
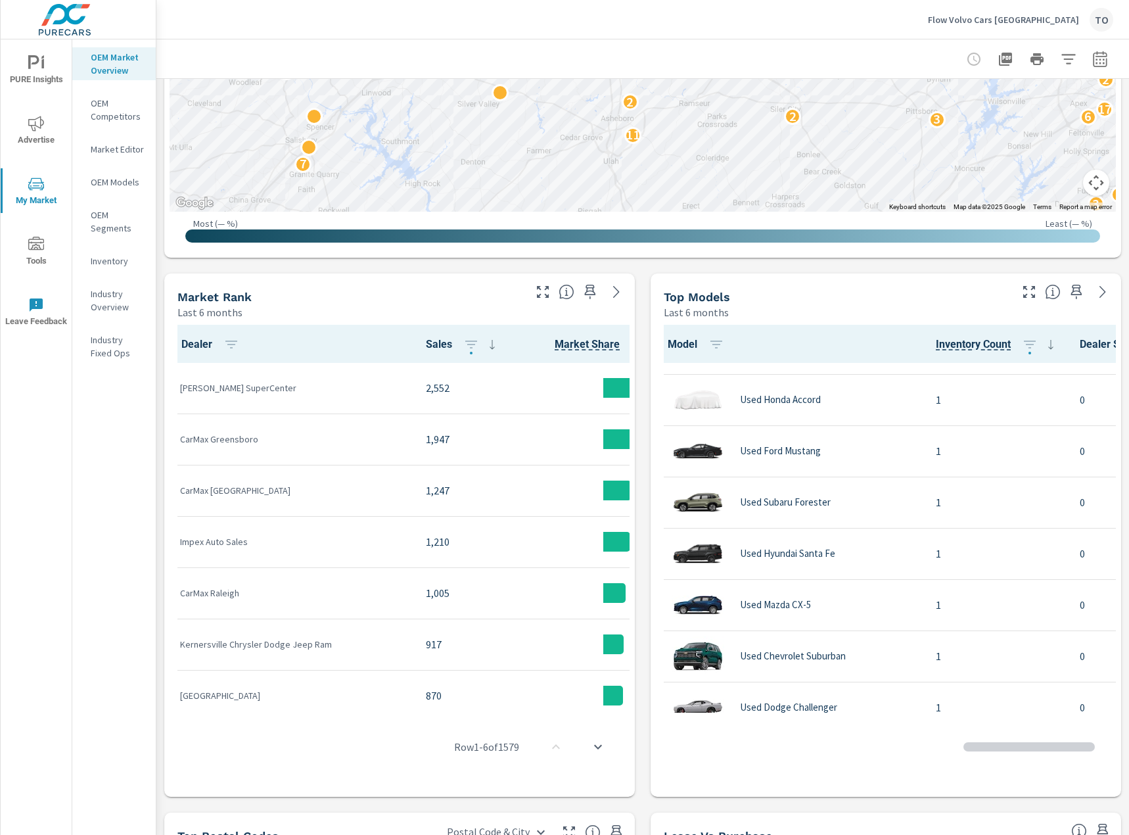
scroll to position [921, 0]
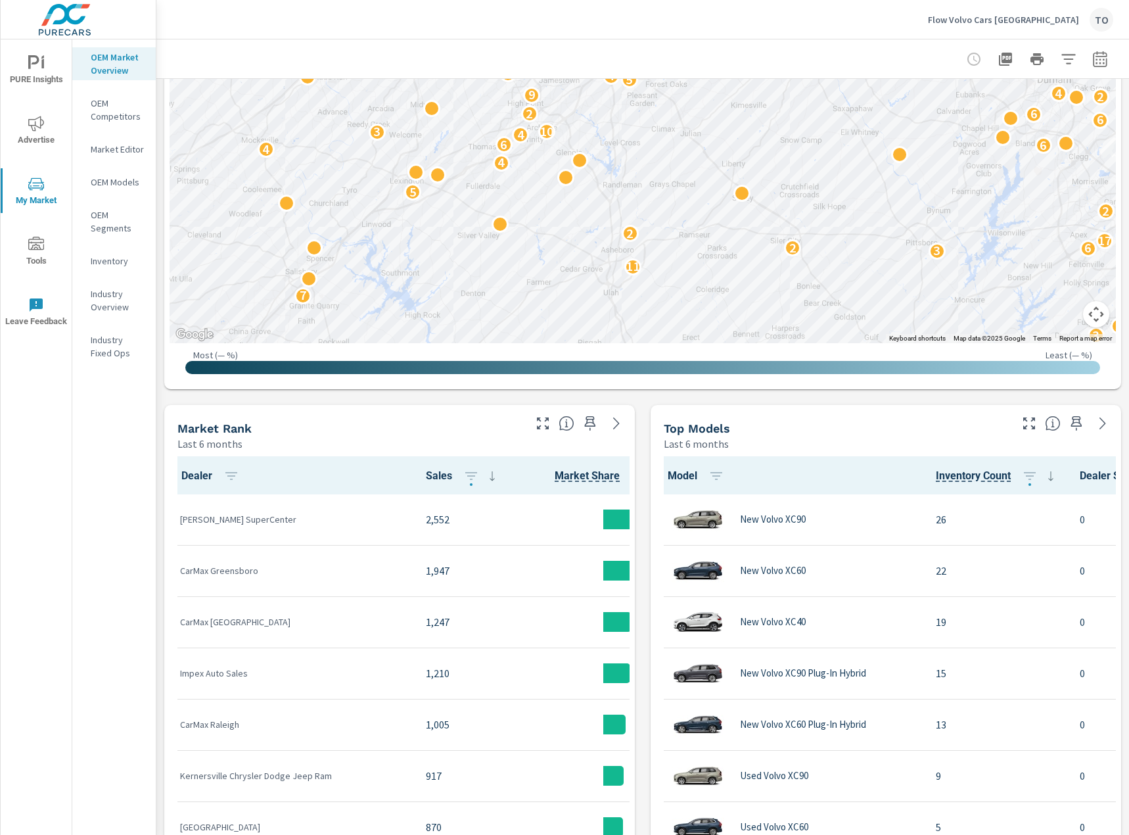
scroll to position [66, 0]
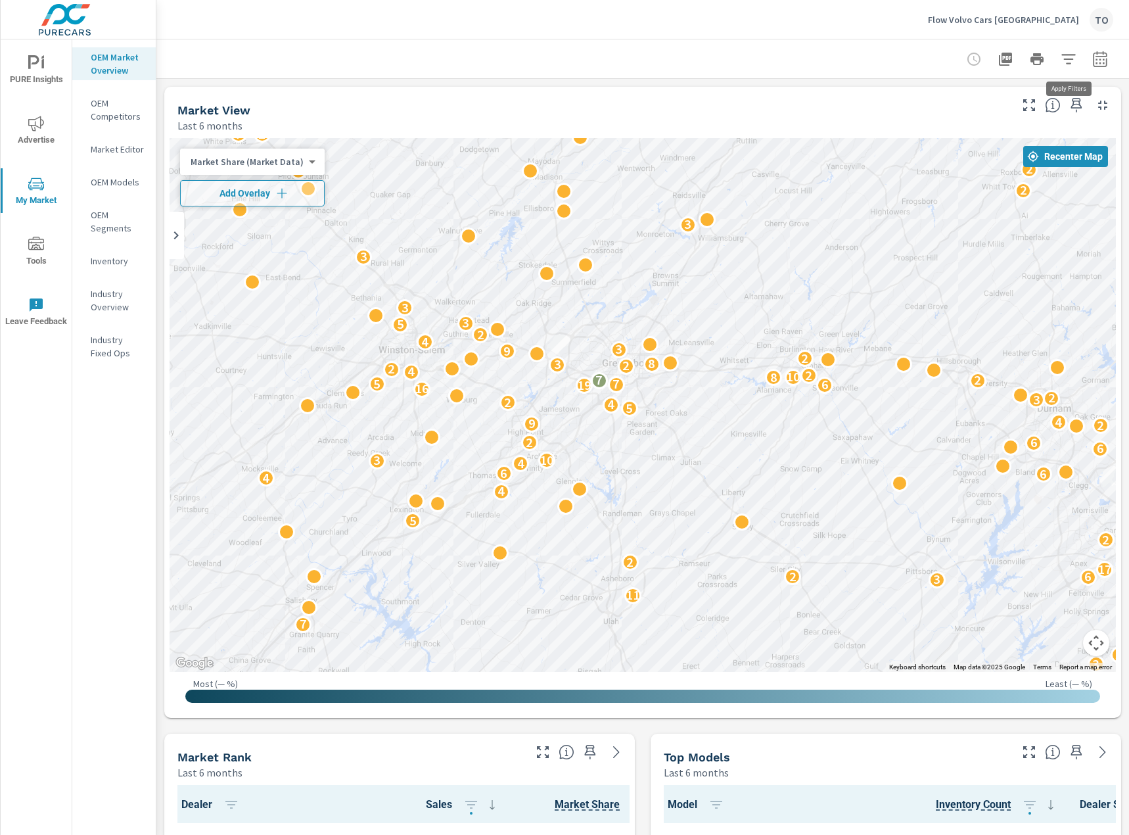
click at [1073, 69] on button "button" at bounding box center [1068, 59] width 26 height 26
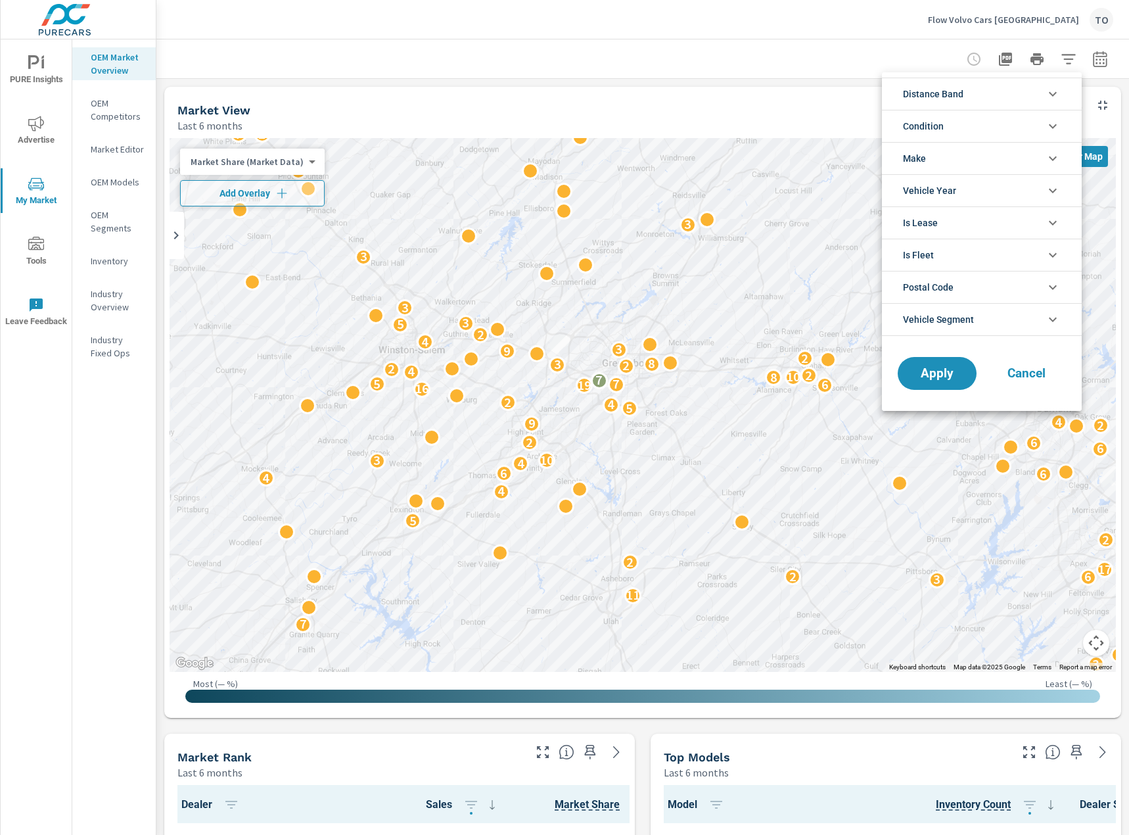
click at [953, 160] on li "Make" at bounding box center [982, 158] width 200 height 32
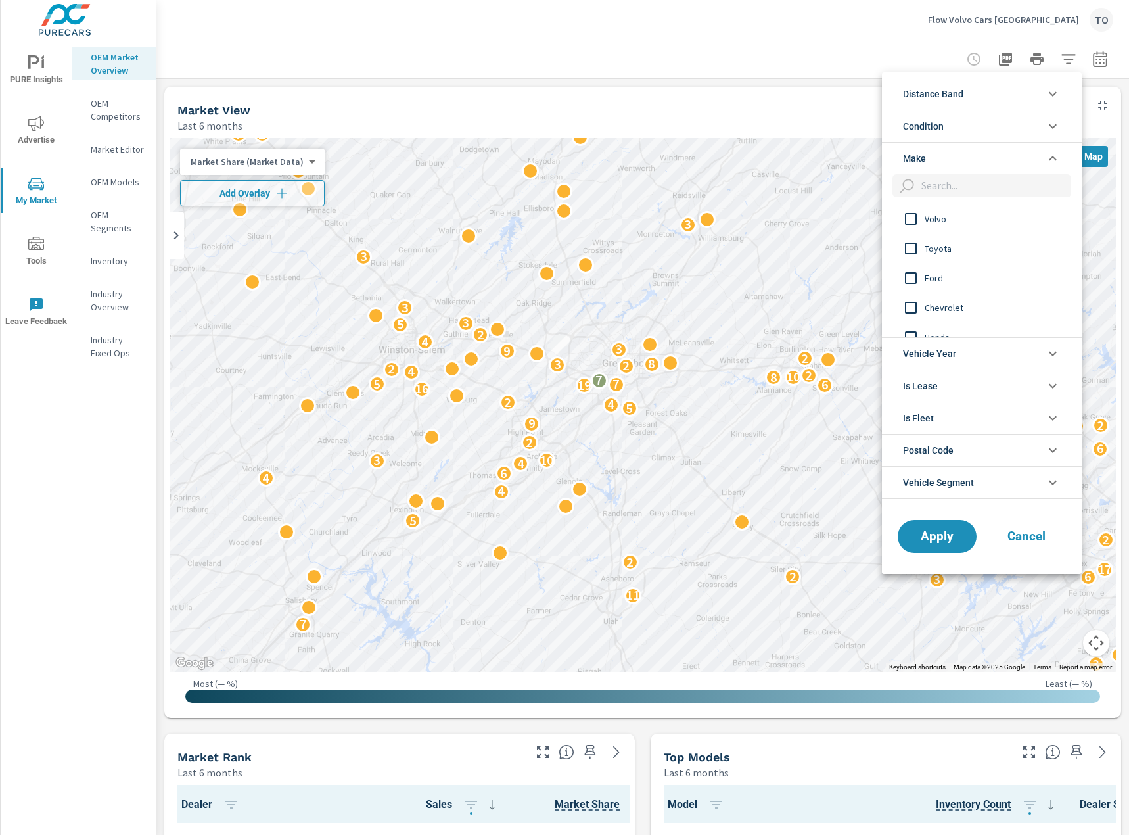
click at [935, 247] on span "Toyota" at bounding box center [997, 249] width 144 height 16
click at [929, 277] on span "Ford" at bounding box center [997, 278] width 144 height 16
click at [935, 304] on span "Chevrolet" at bounding box center [997, 308] width 144 height 16
click at [941, 274] on span "Honda" at bounding box center [997, 272] width 144 height 16
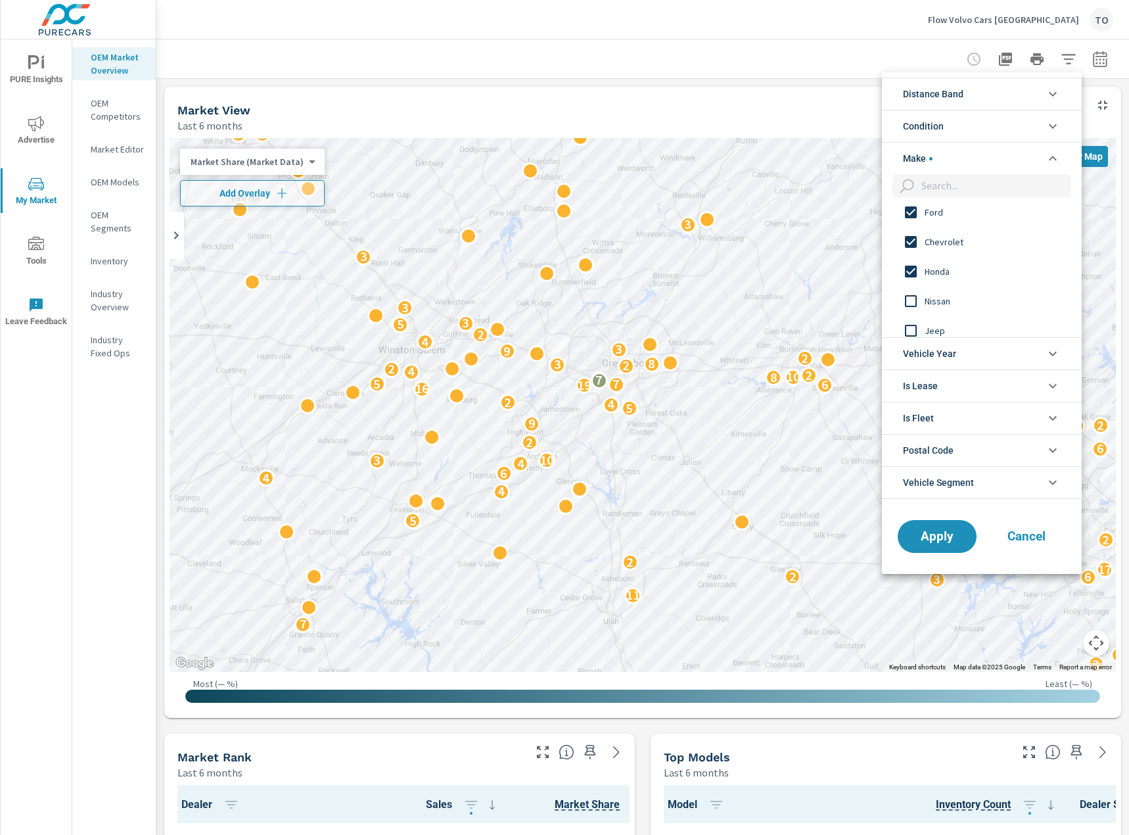
click at [932, 307] on span "Nissan" at bounding box center [997, 301] width 144 height 16
click at [929, 327] on span "Jeep" at bounding box center [997, 331] width 144 height 16
click at [934, 126] on span "Condition" at bounding box center [923, 126] width 41 height 32
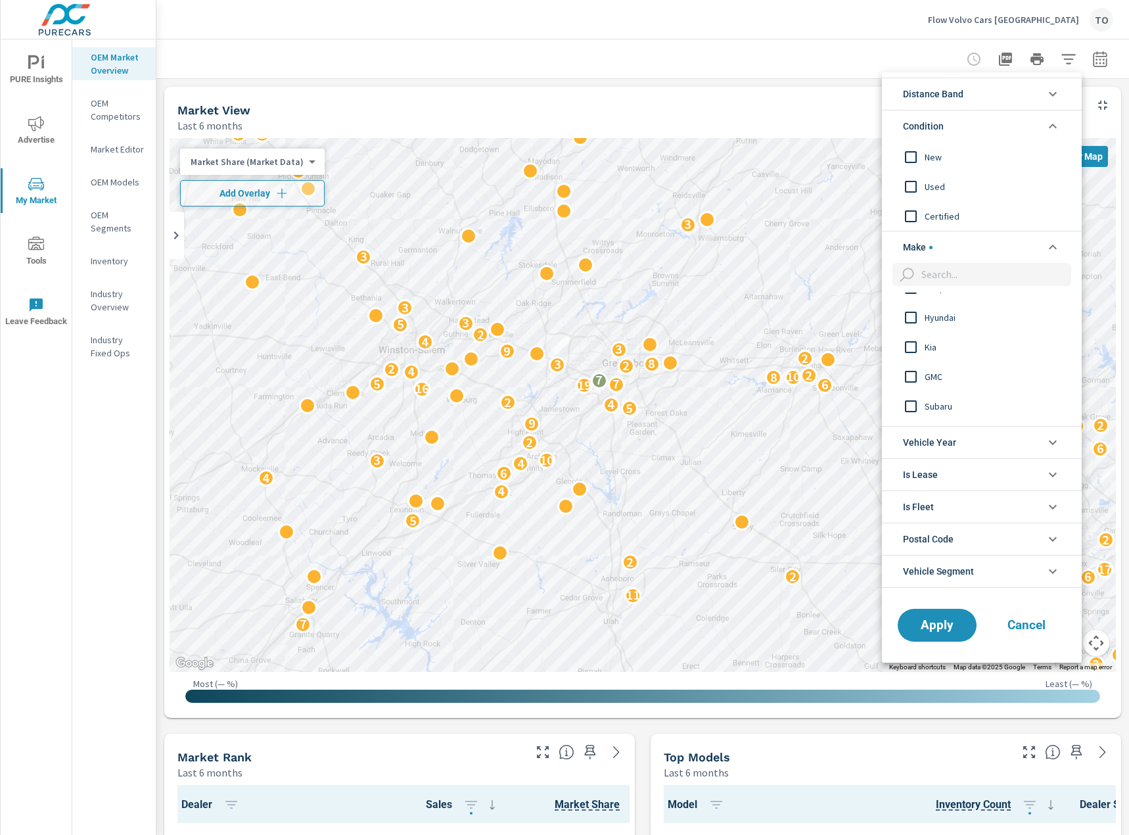
click at [933, 169] on div "New" at bounding box center [980, 157] width 197 height 30
click at [927, 618] on span "Apply" at bounding box center [937, 624] width 54 height 12
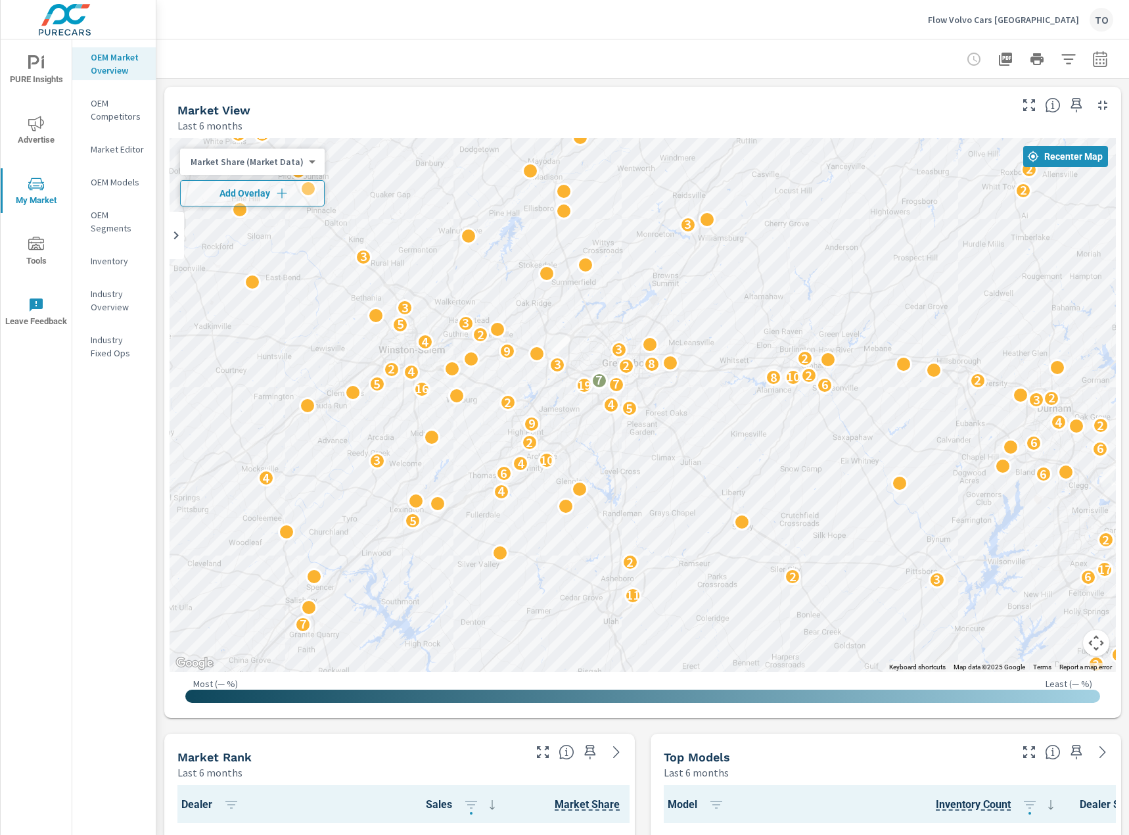
click at [121, 145] on p "Market Editor" at bounding box center [118, 149] width 55 height 13
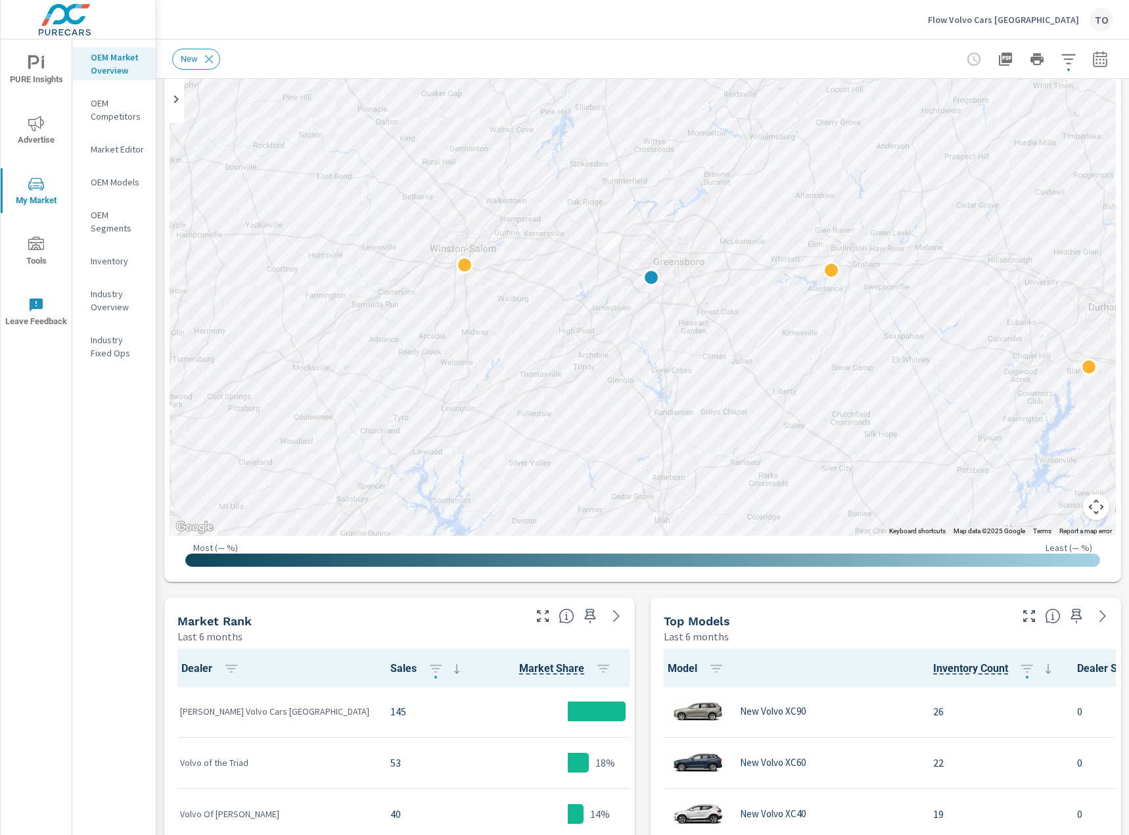
scroll to position [66, 0]
